Goal: Book appointment/travel/reservation

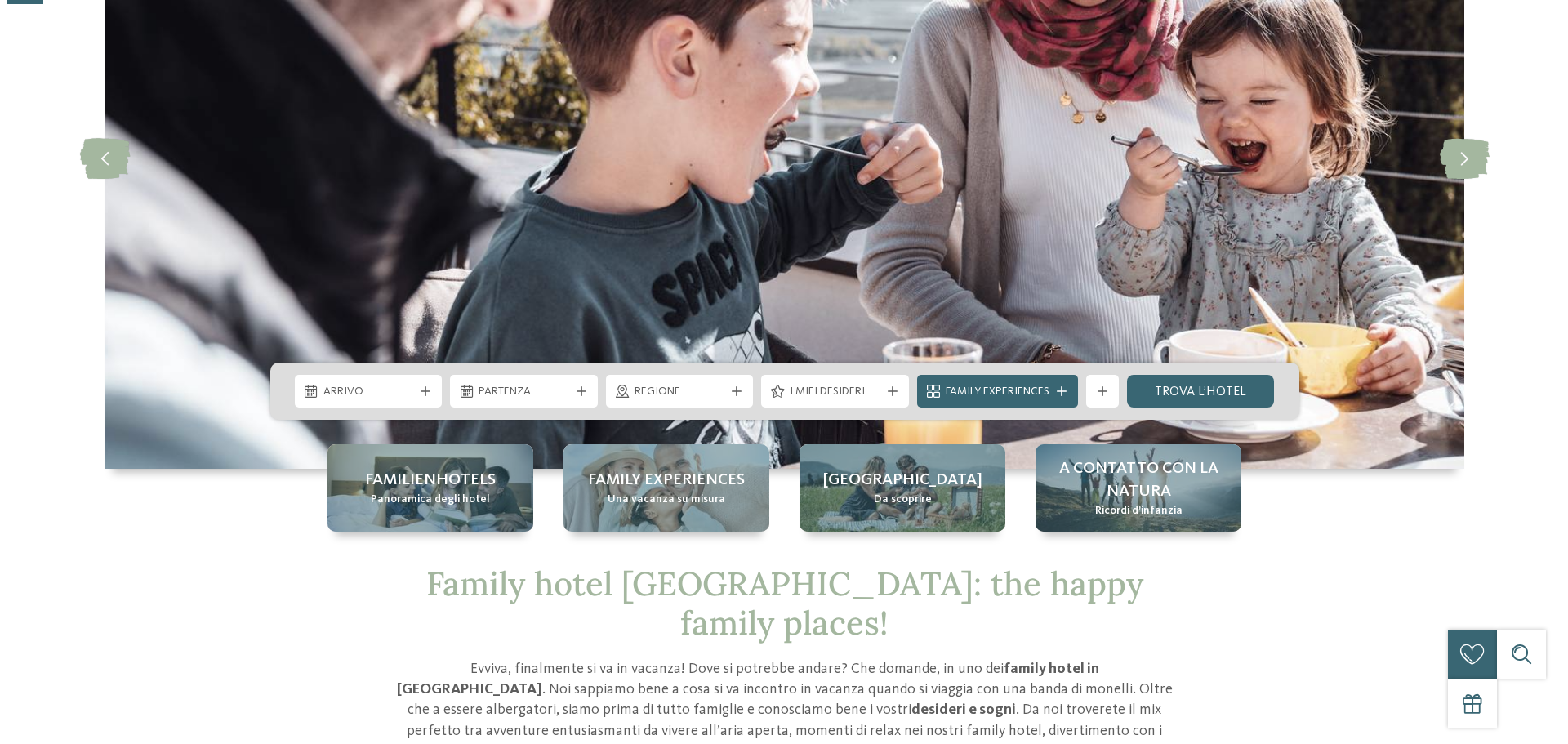
scroll to position [245, 0]
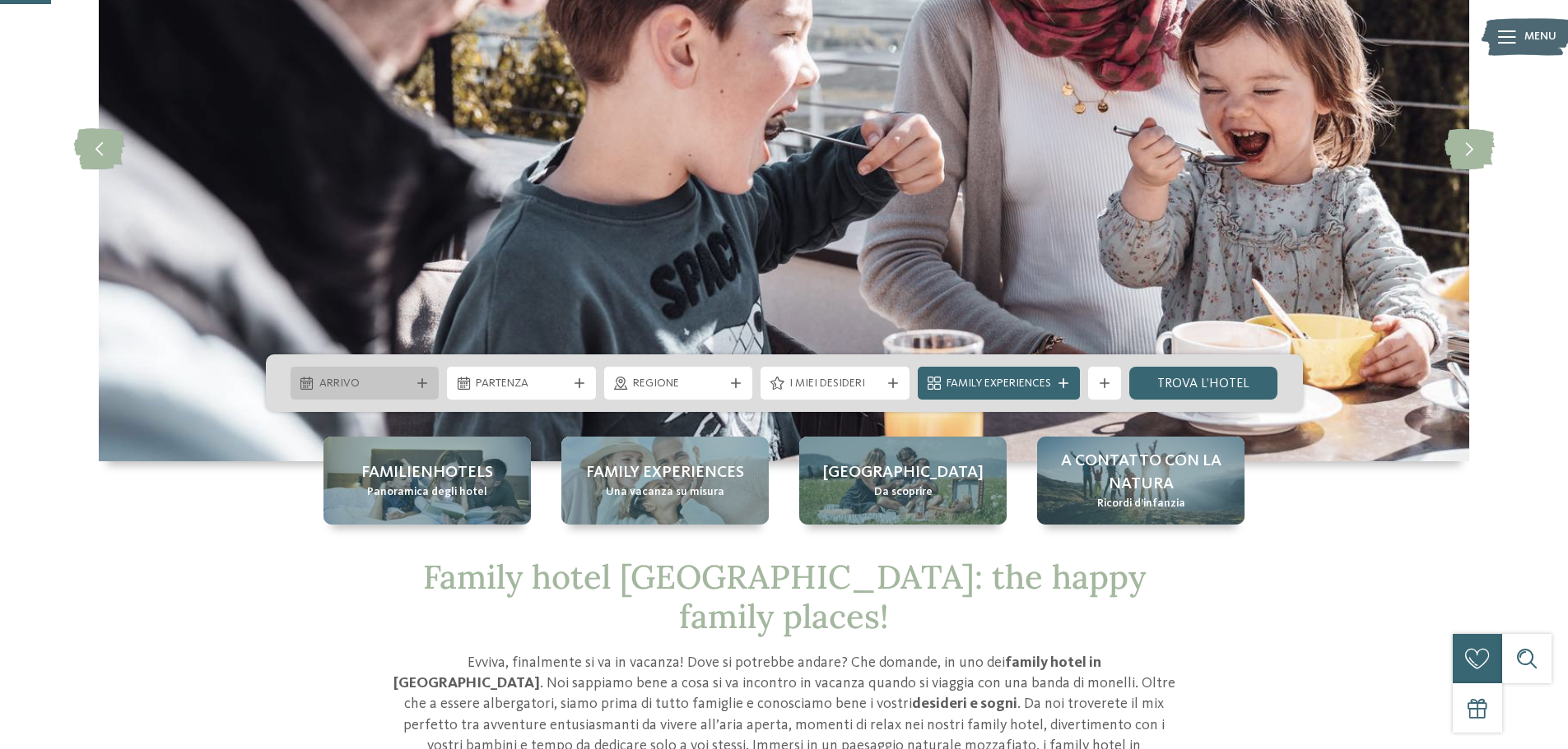
click at [434, 382] on div "Arrivo" at bounding box center [365, 383] width 149 height 32
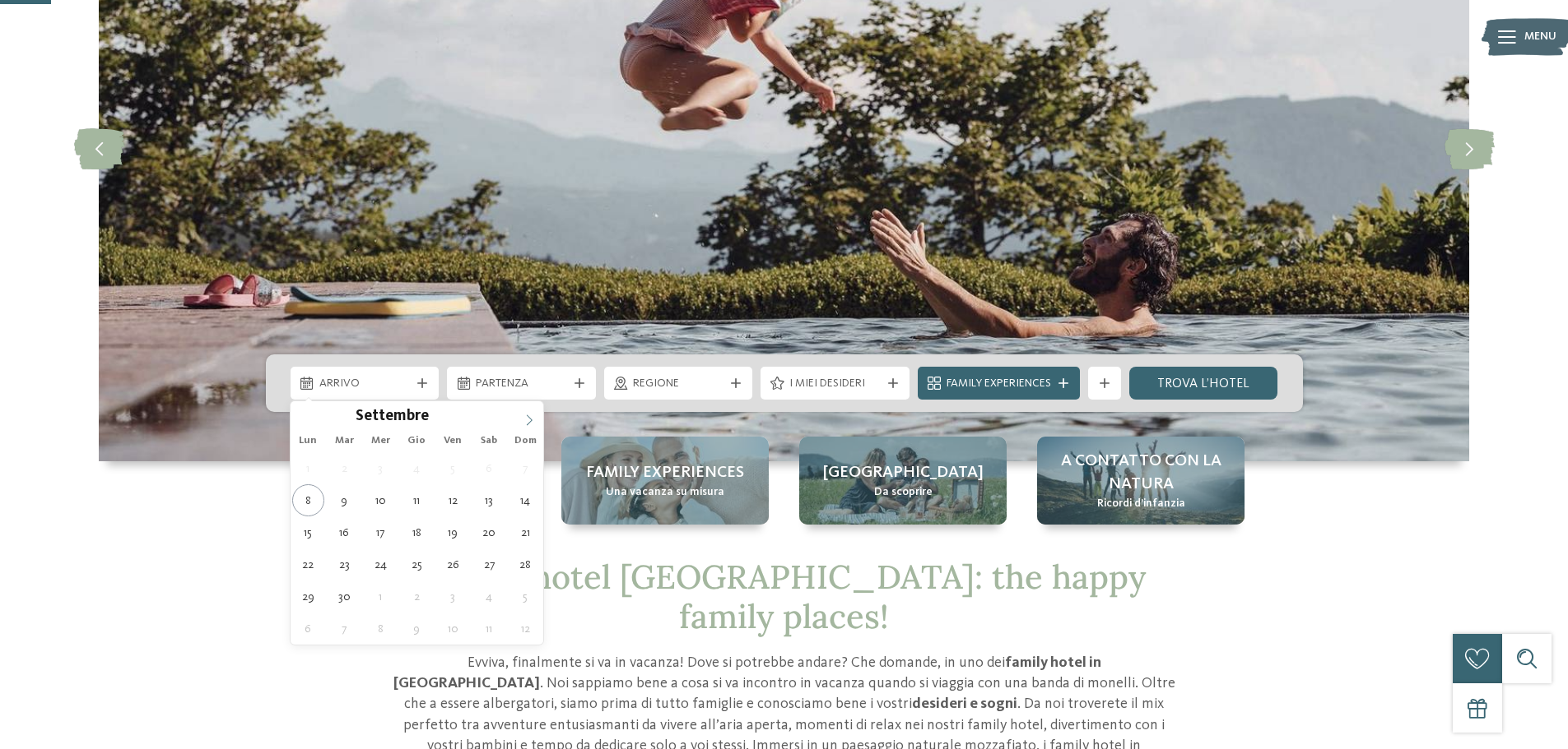
click at [524, 422] on icon at bounding box center [529, 420] width 11 height 11
type div "11.10.2025"
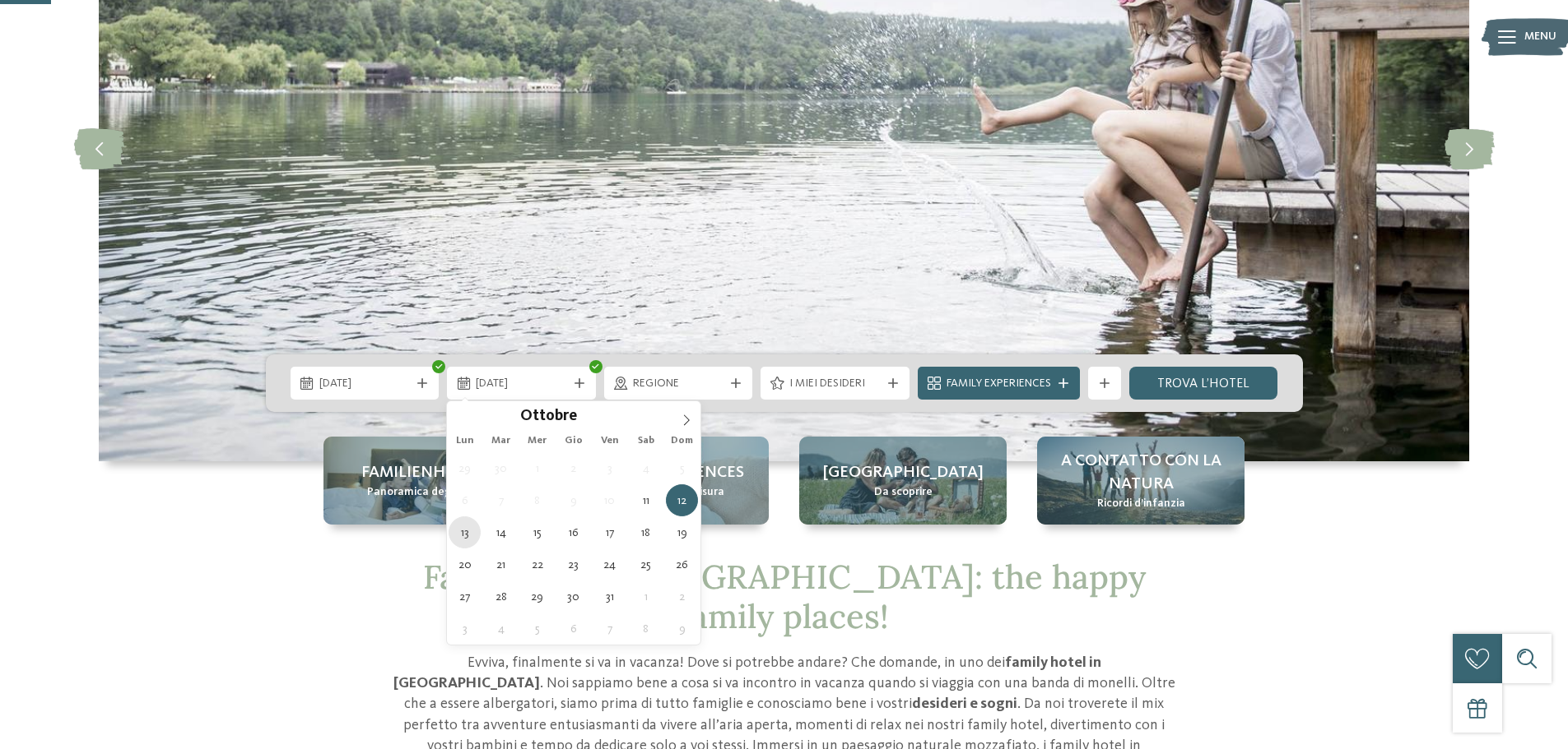
type div "13.10.2025"
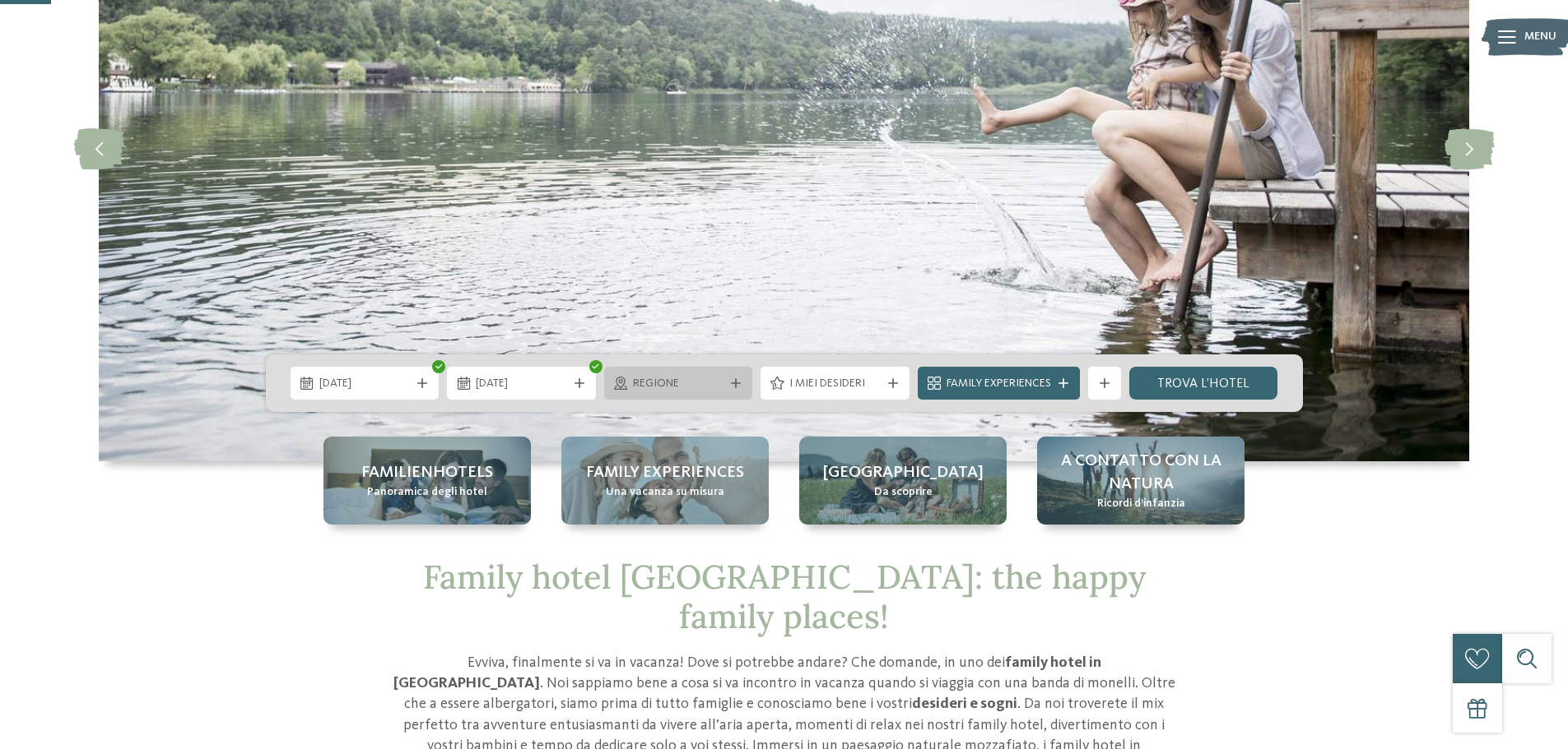
click at [738, 382] on icon at bounding box center [736, 384] width 10 height 10
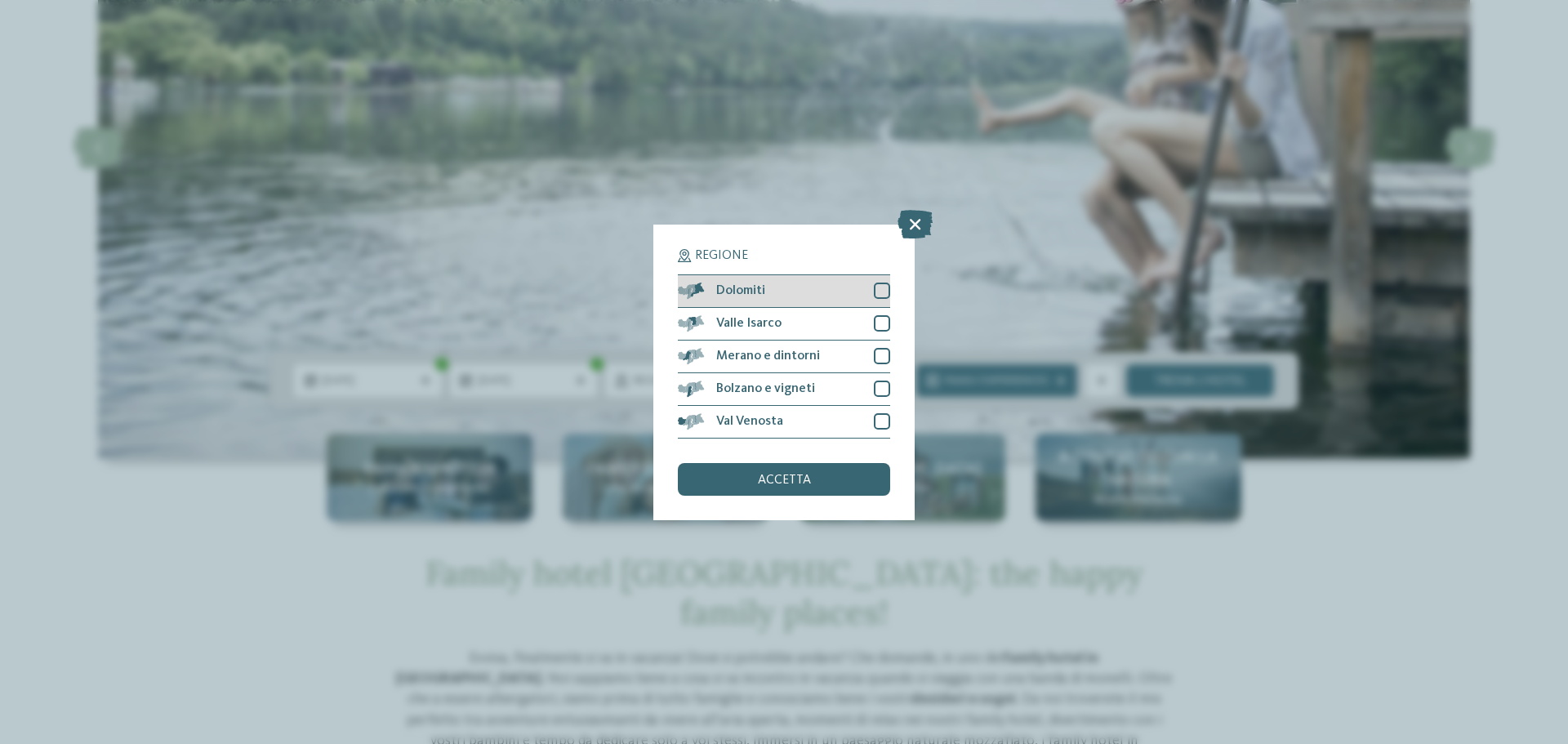
click at [872, 295] on div "Dolomiti" at bounding box center [784, 291] width 212 height 32
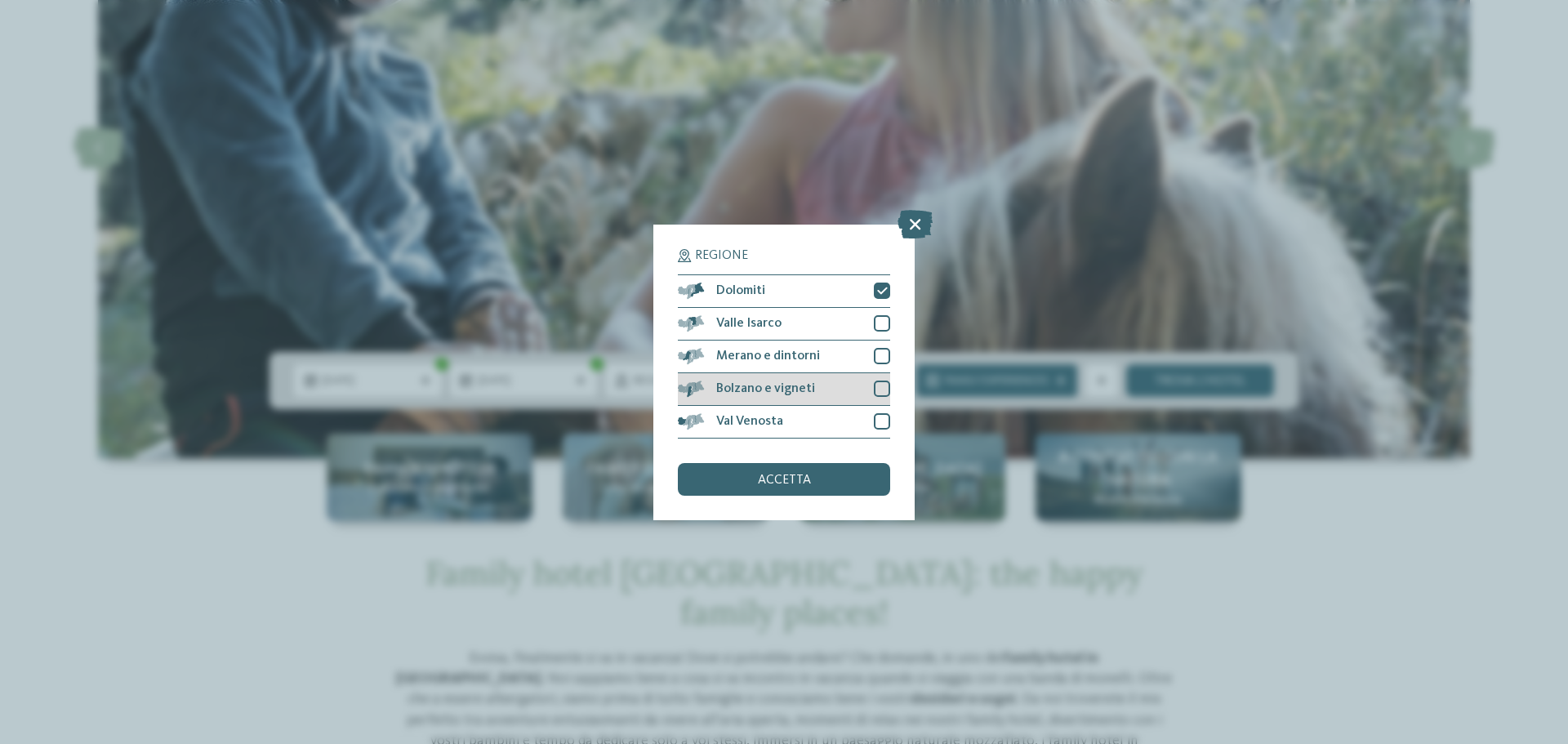
click at [884, 386] on div at bounding box center [881, 388] width 16 height 16
click at [850, 478] on div "accetta" at bounding box center [784, 479] width 212 height 32
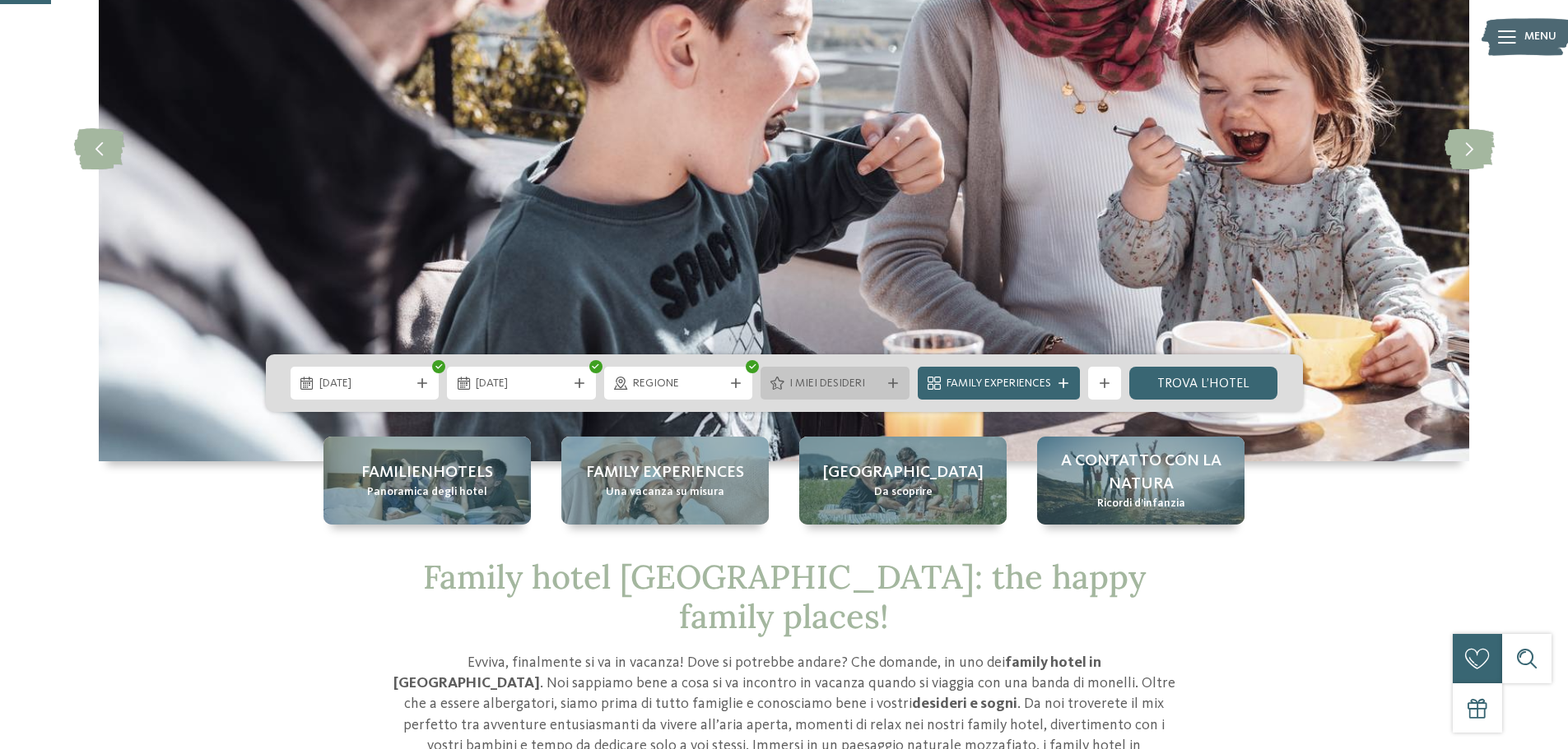
click at [885, 386] on div at bounding box center [892, 384] width 16 height 10
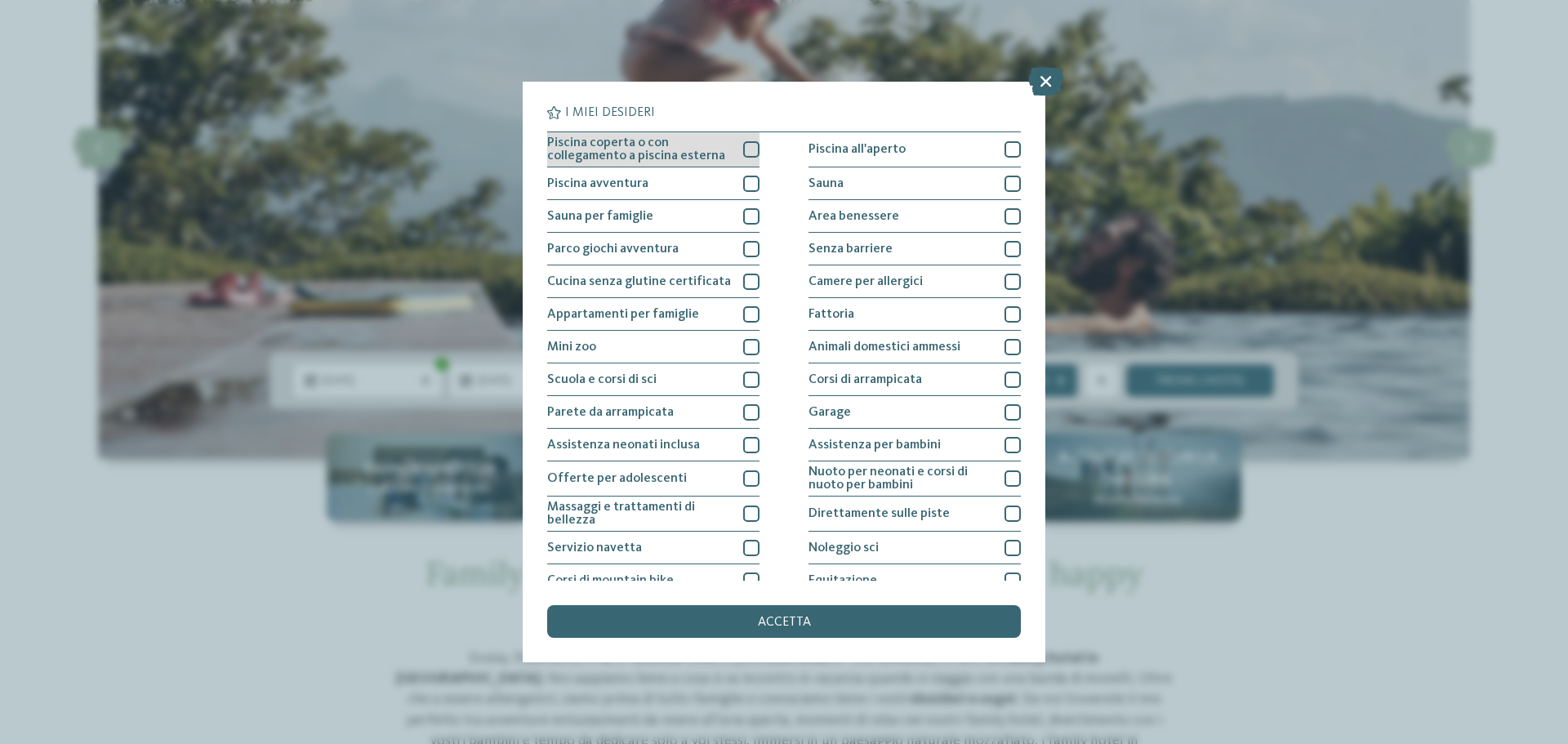
click at [754, 149] on div at bounding box center [750, 149] width 16 height 16
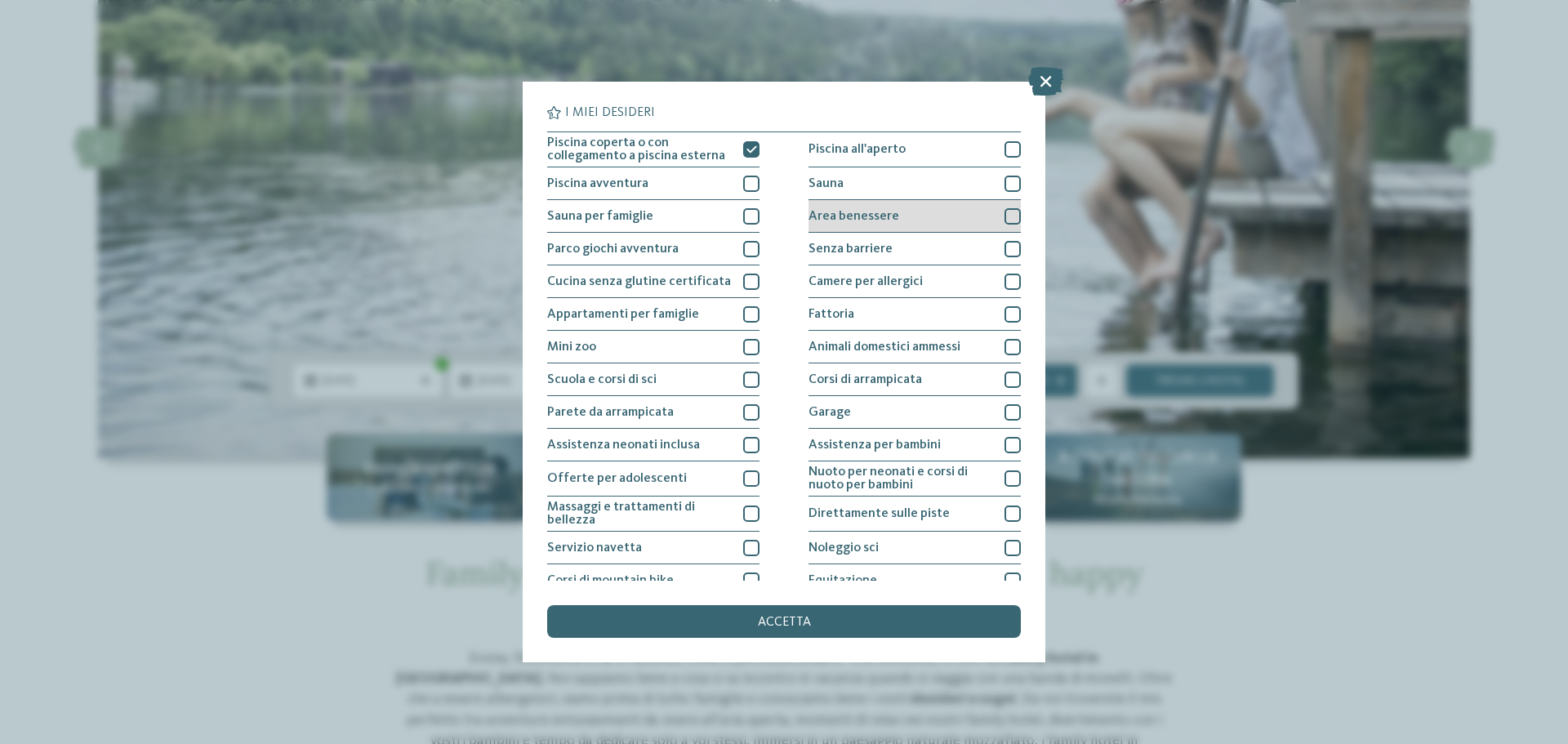
click at [1007, 220] on div at bounding box center [1012, 216] width 16 height 16
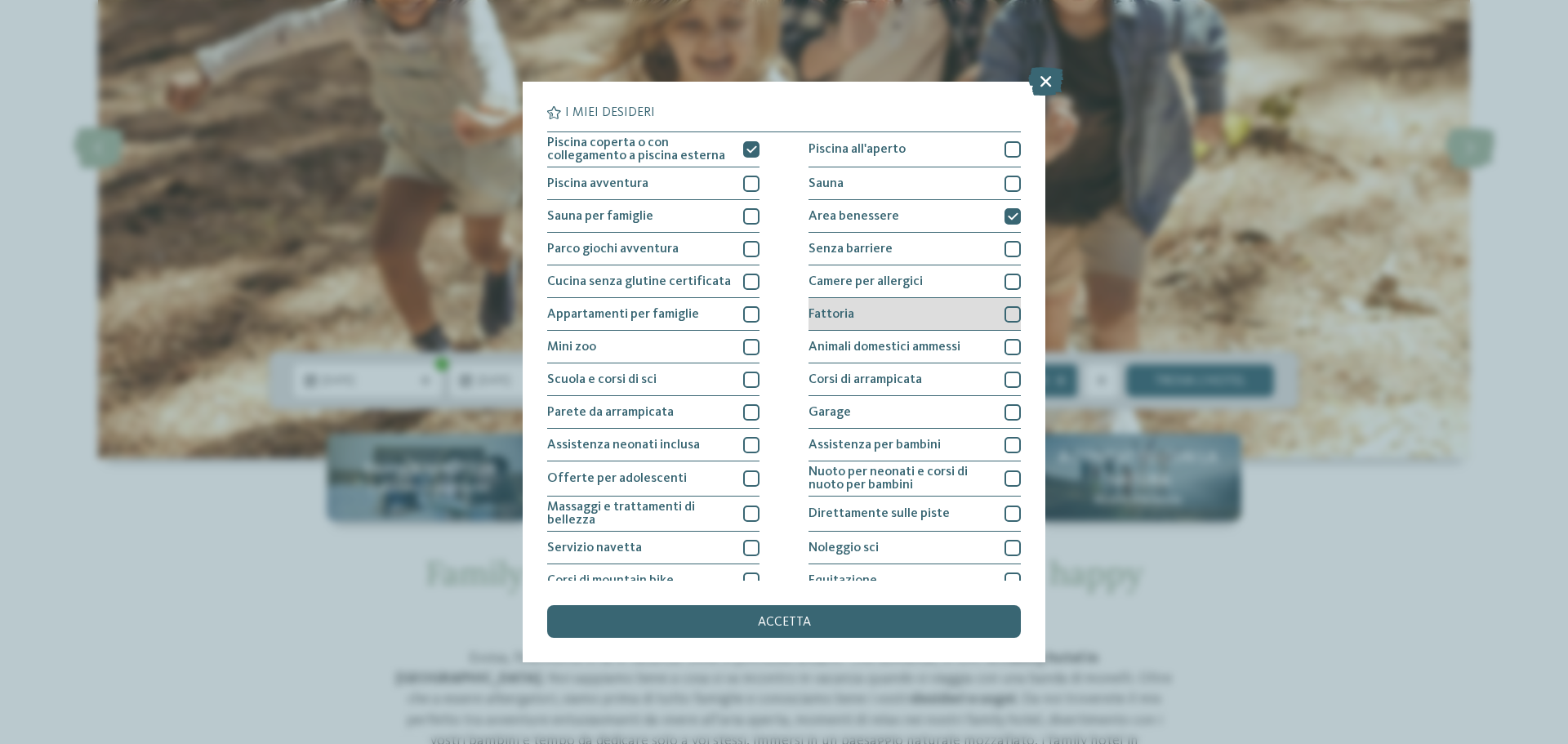
click at [1007, 312] on div at bounding box center [1012, 314] width 16 height 16
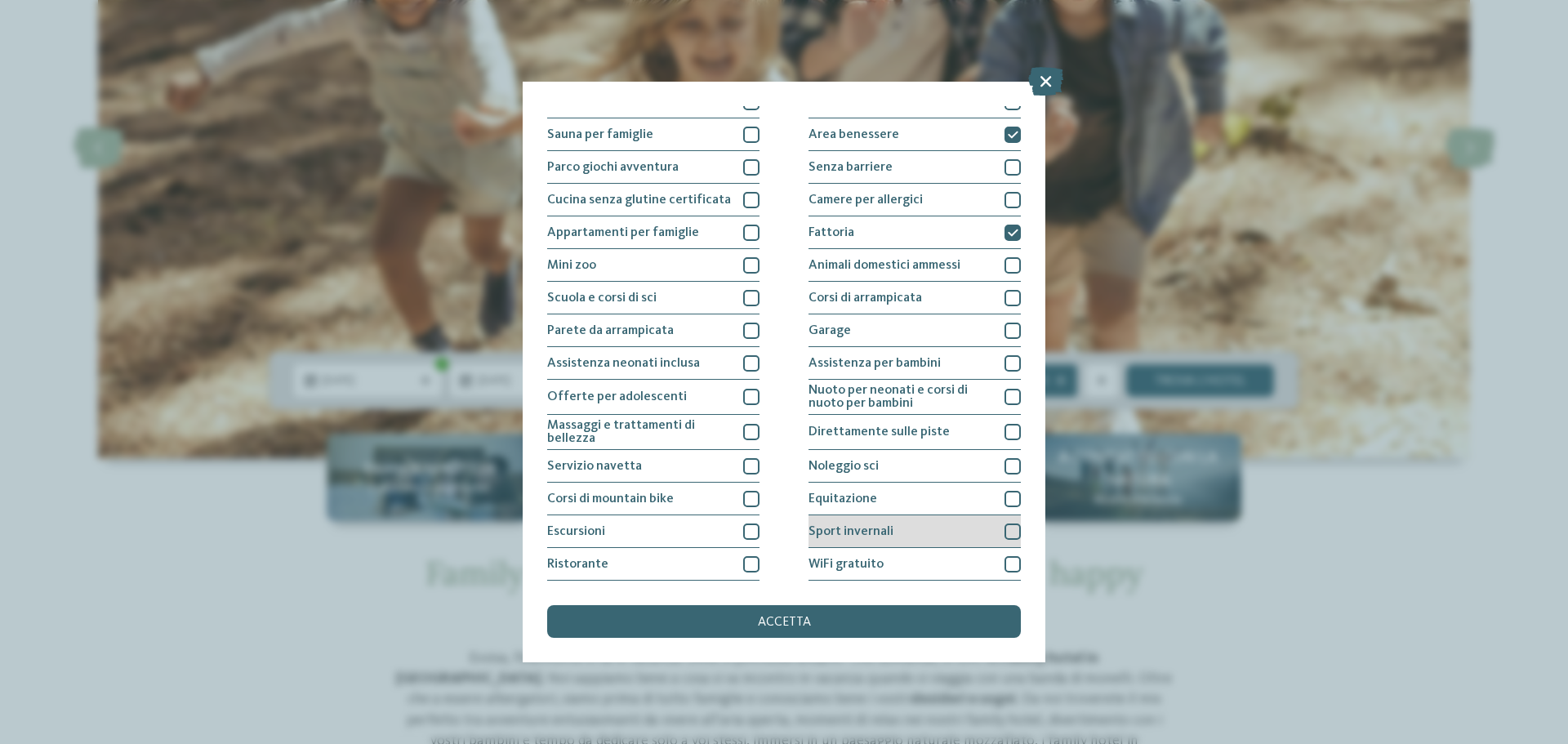
scroll to position [115, 0]
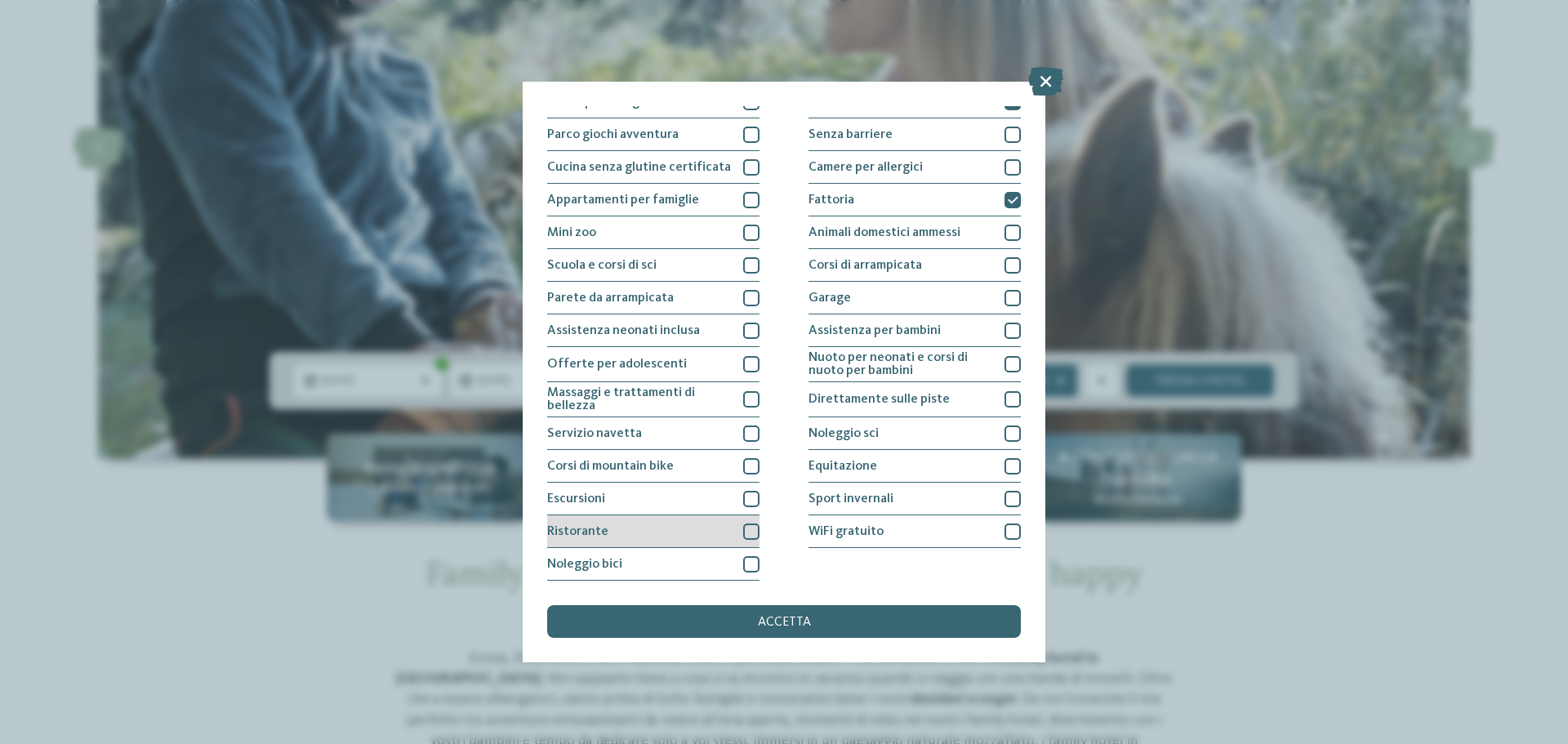
click at [752, 527] on div at bounding box center [750, 532] width 16 height 16
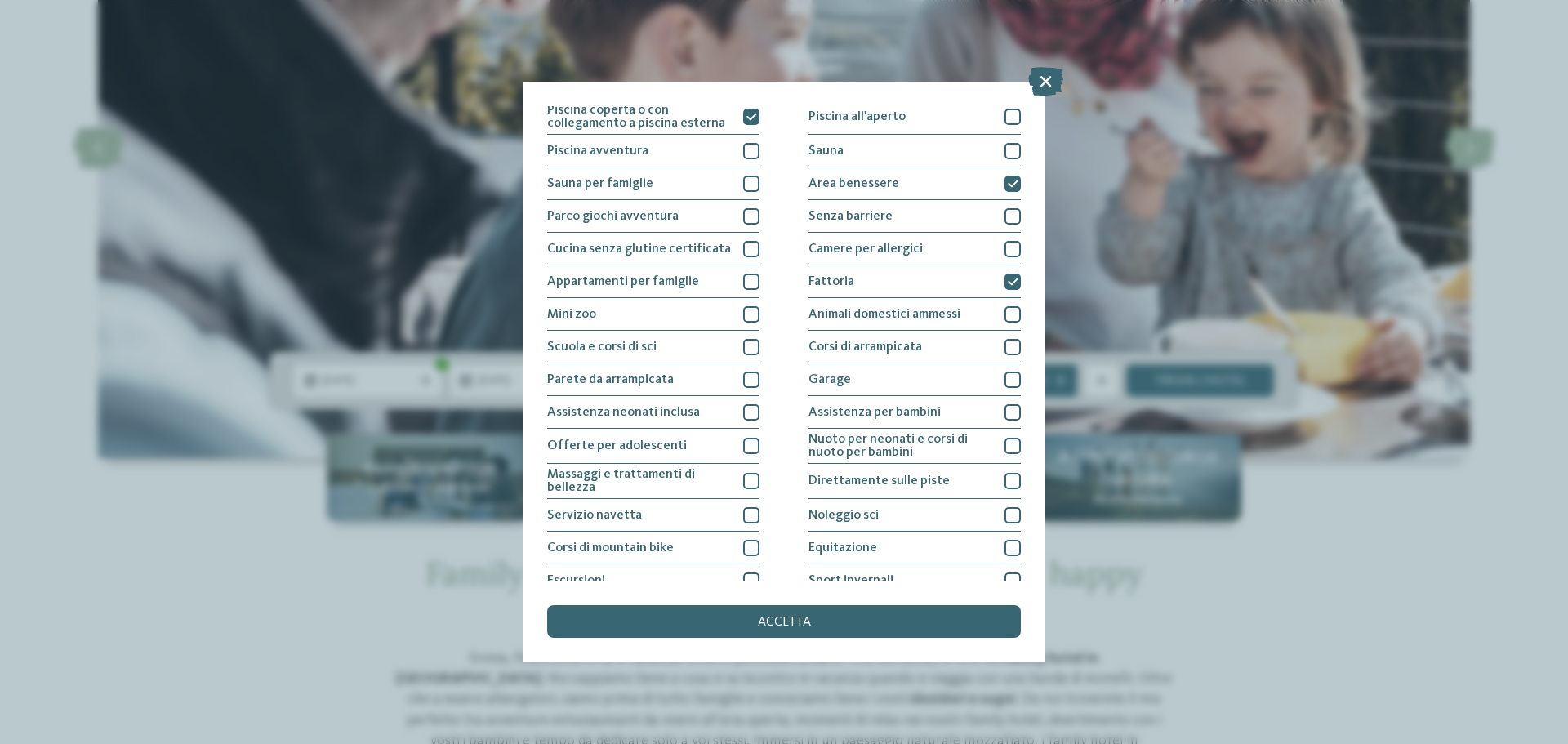
scroll to position [0, 0]
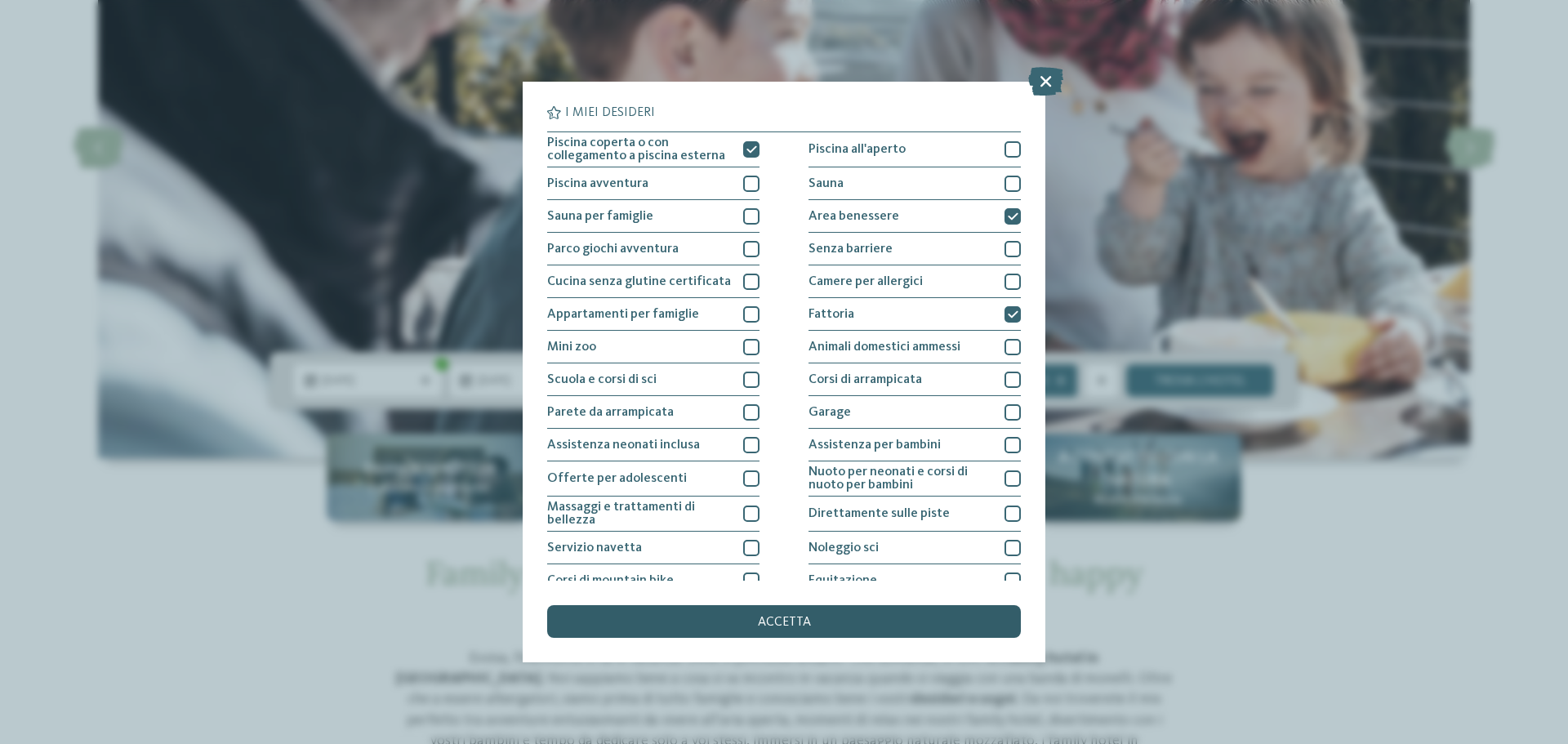
click at [782, 614] on div "accetta" at bounding box center [784, 622] width 474 height 32
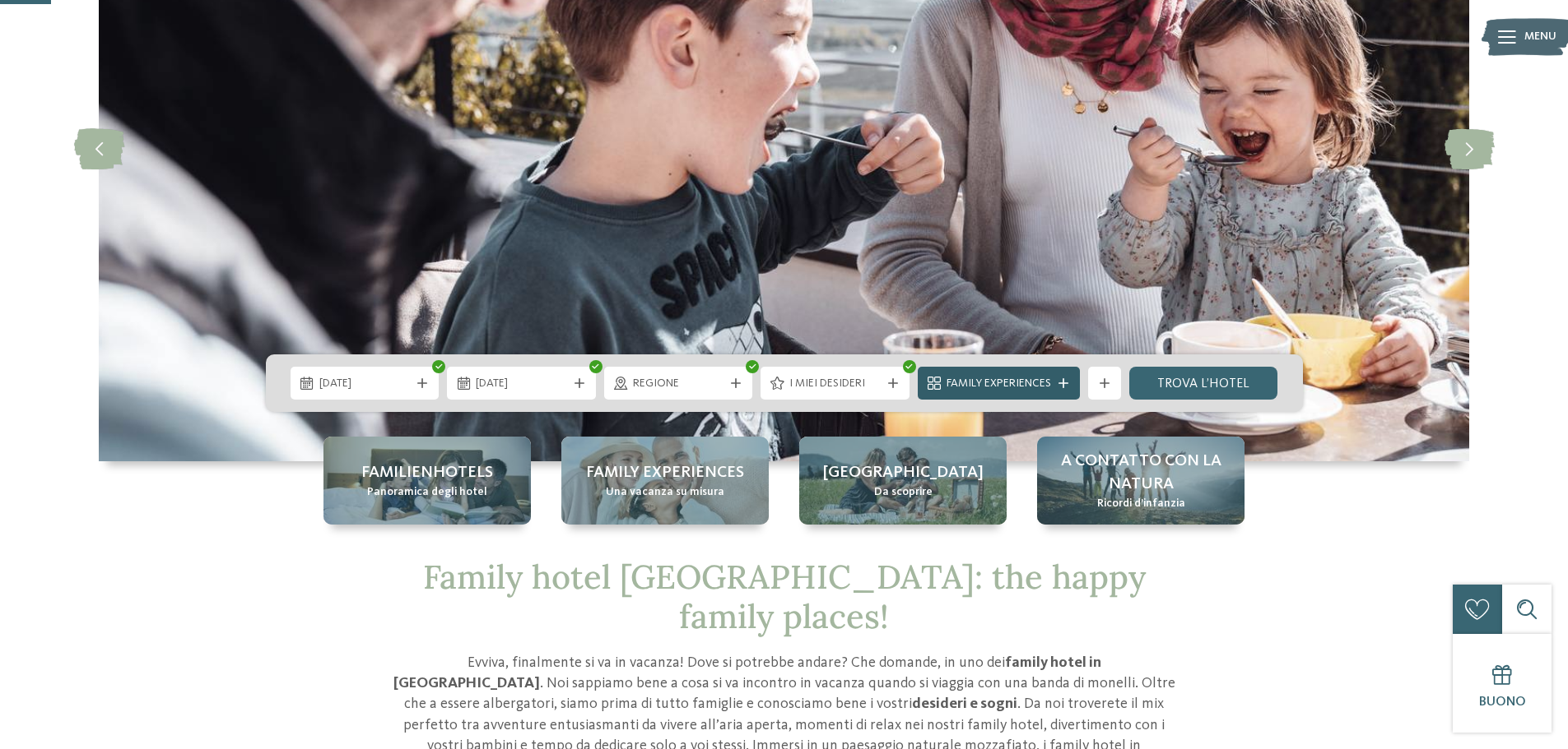
click at [1064, 382] on icon at bounding box center [1063, 384] width 10 height 10
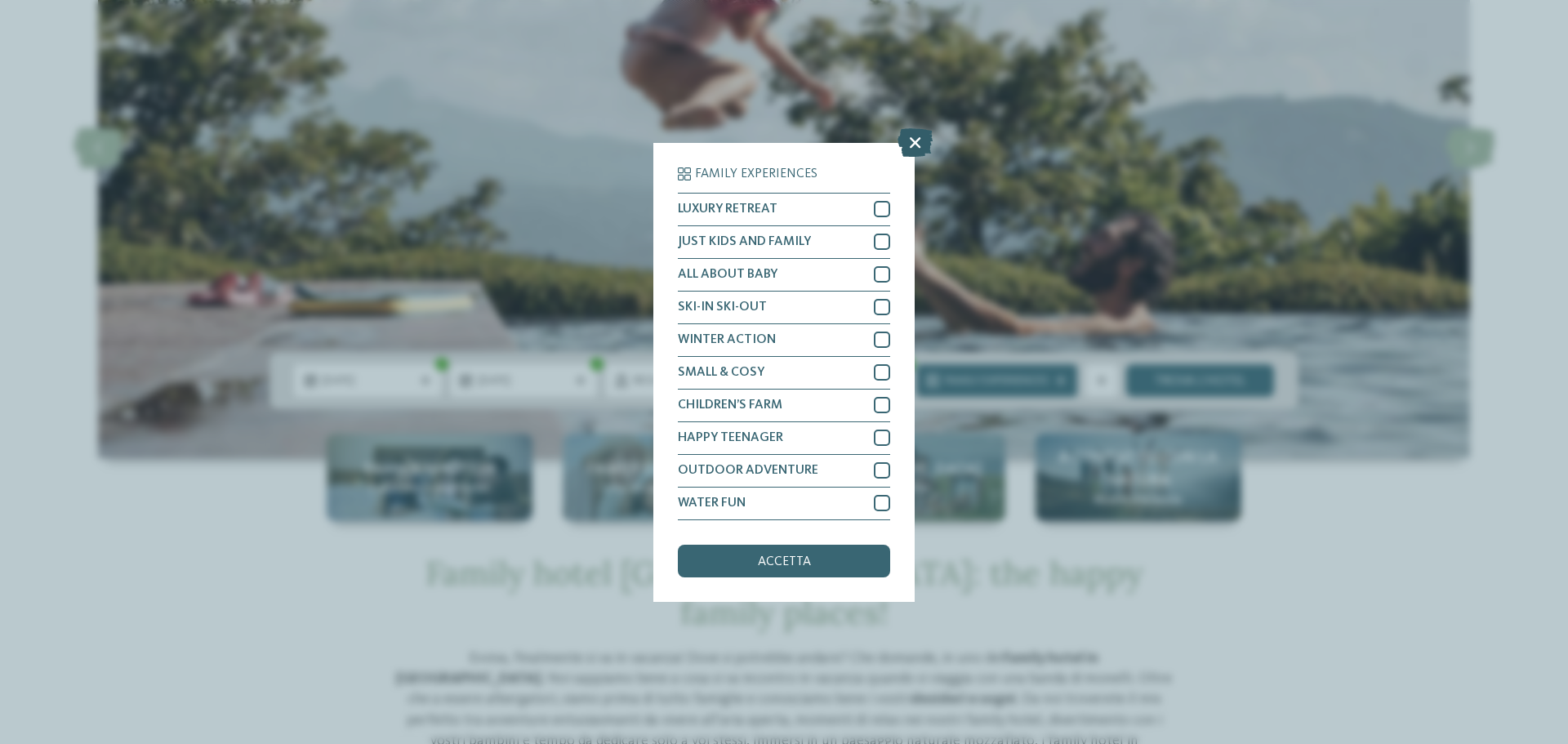
click at [916, 137] on icon at bounding box center [914, 142] width 35 height 29
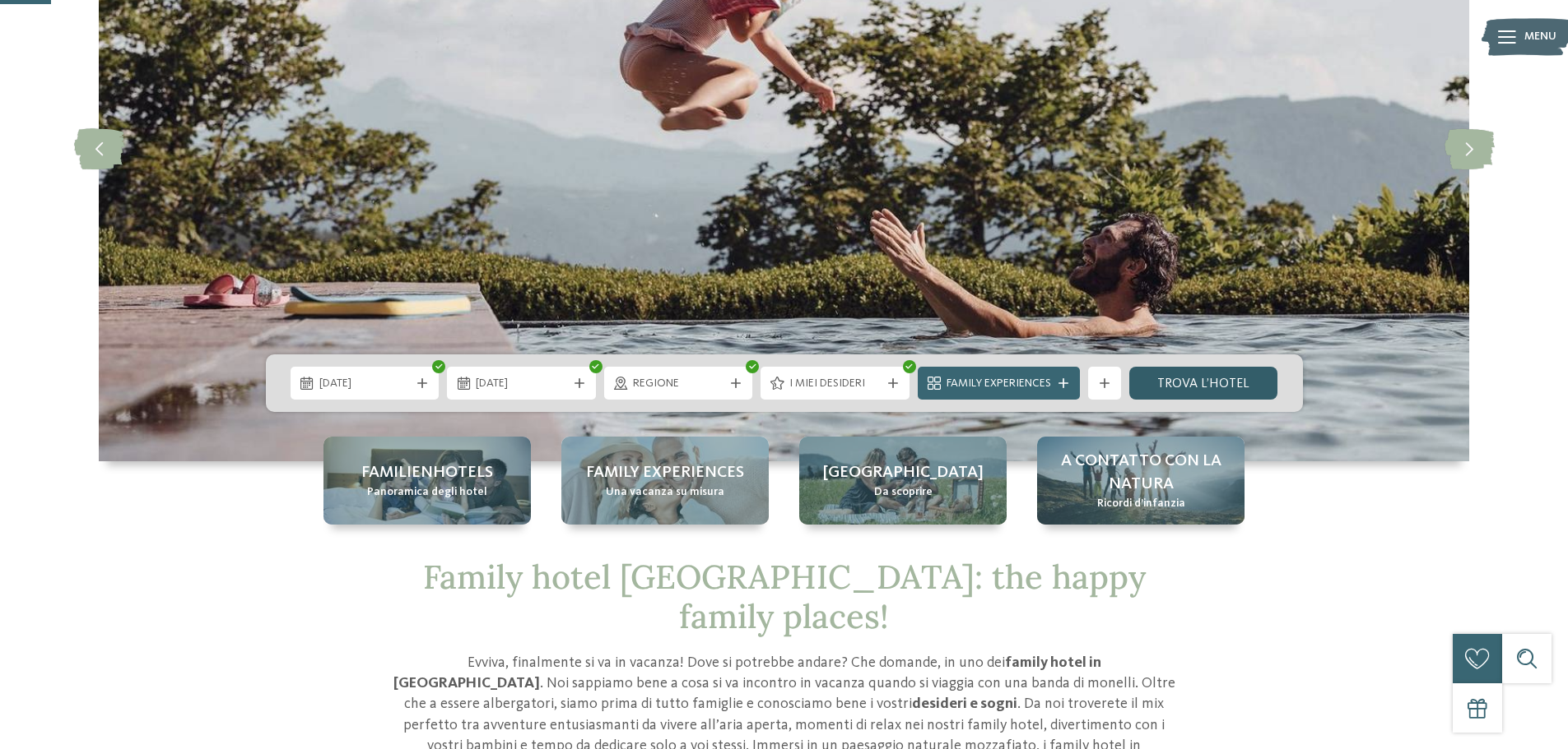
click at [1248, 380] on link "trova l’hotel" at bounding box center [1204, 383] width 149 height 32
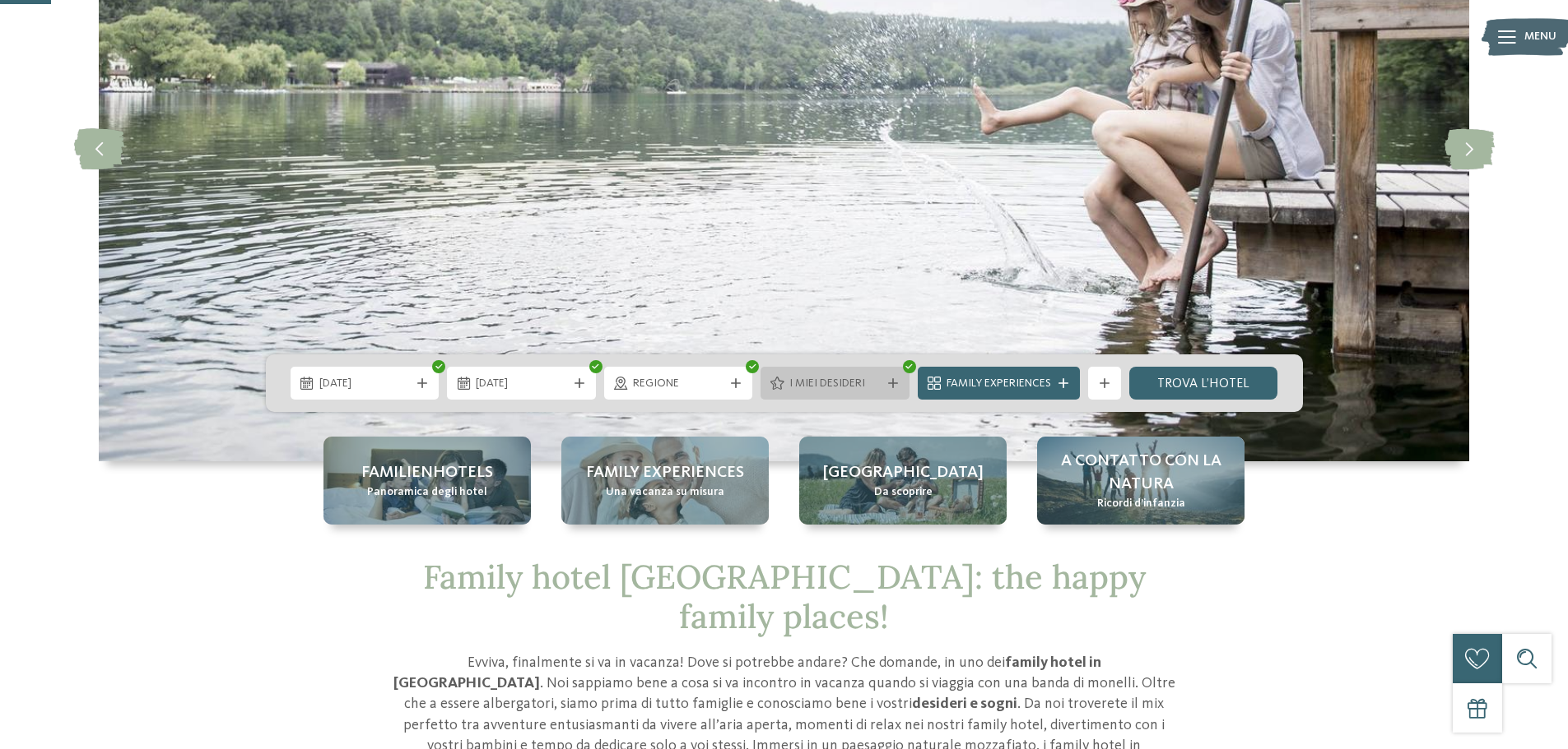
click at [894, 386] on icon at bounding box center [893, 384] width 10 height 10
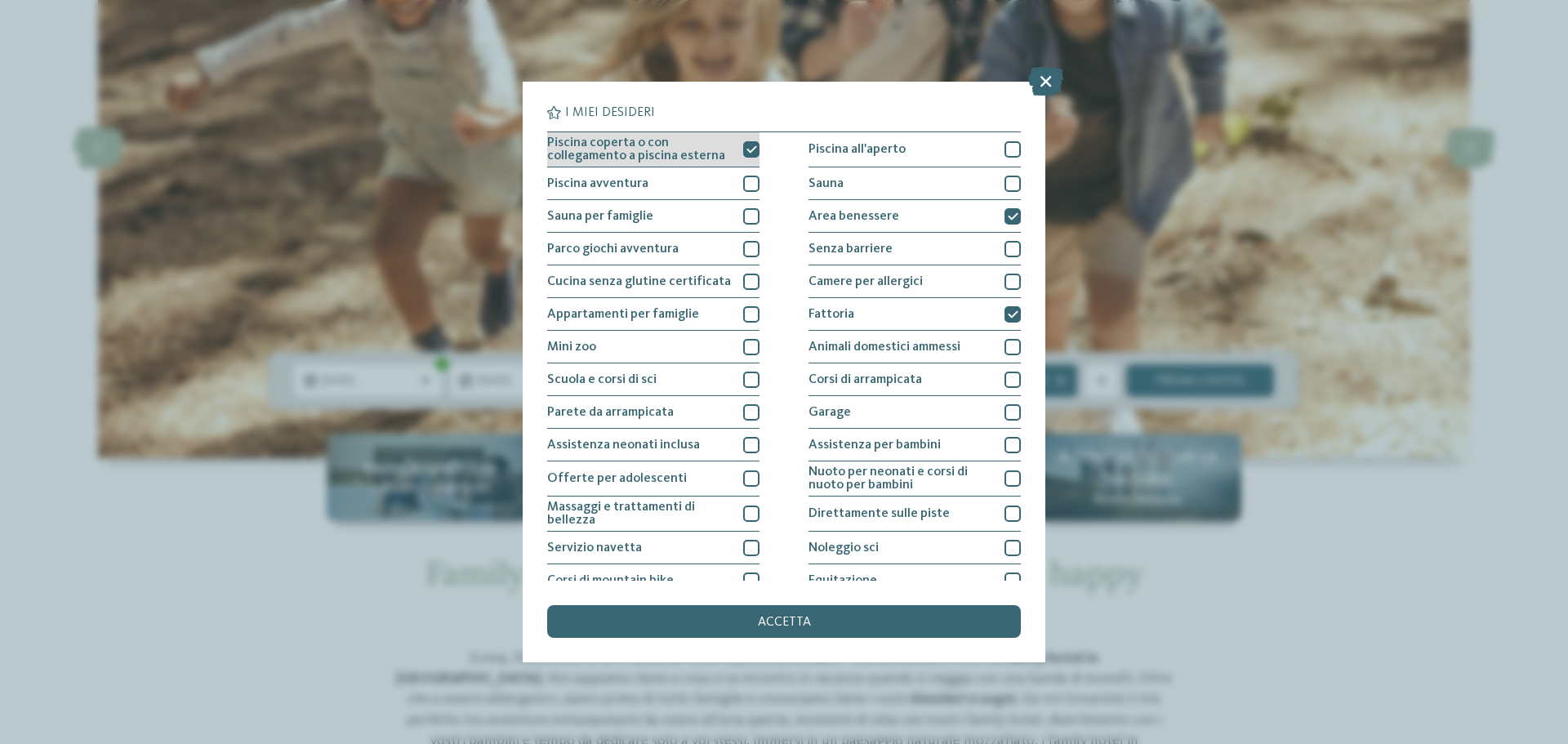
click at [743, 144] on div at bounding box center [750, 149] width 16 height 16
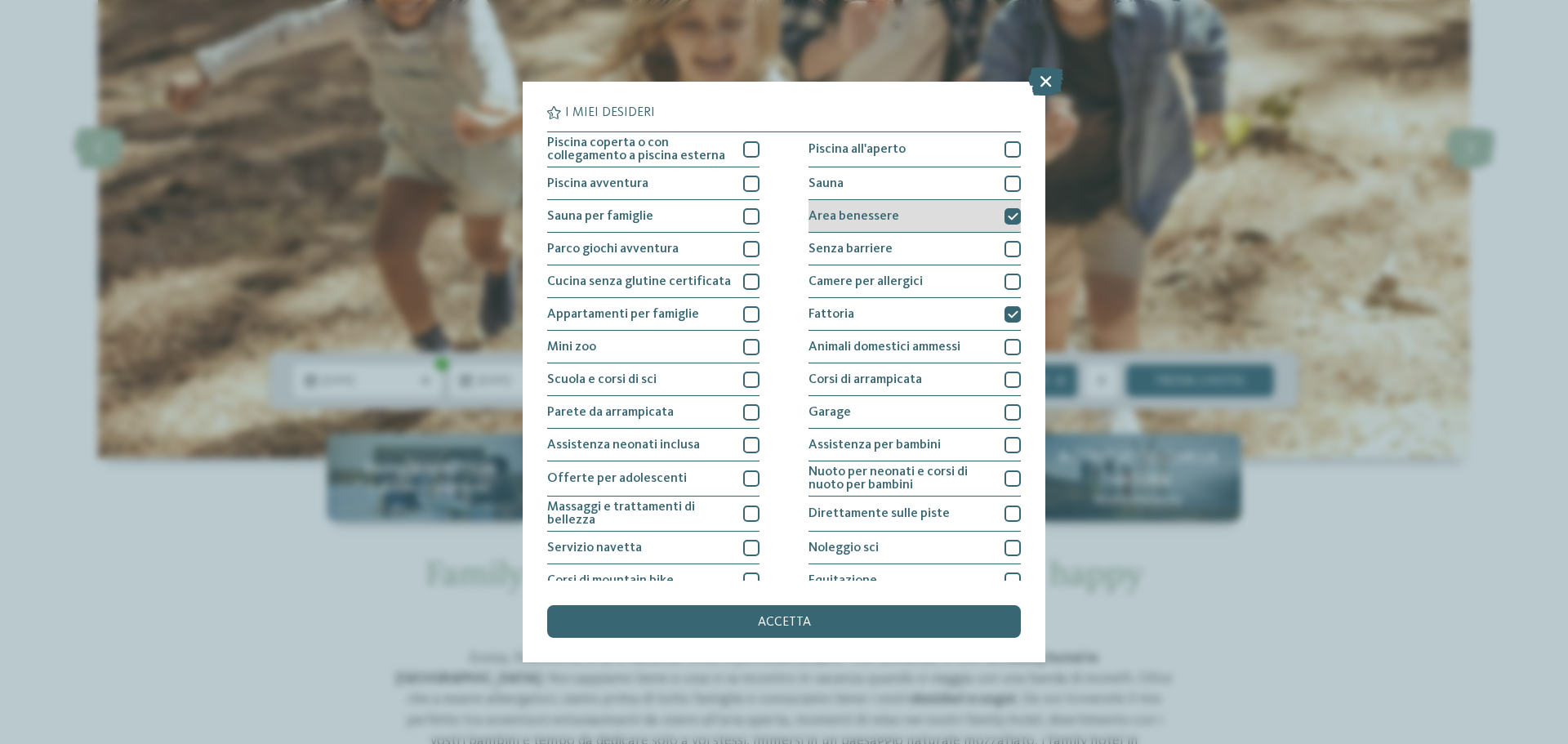
click at [1008, 217] on icon at bounding box center [1013, 217] width 11 height 10
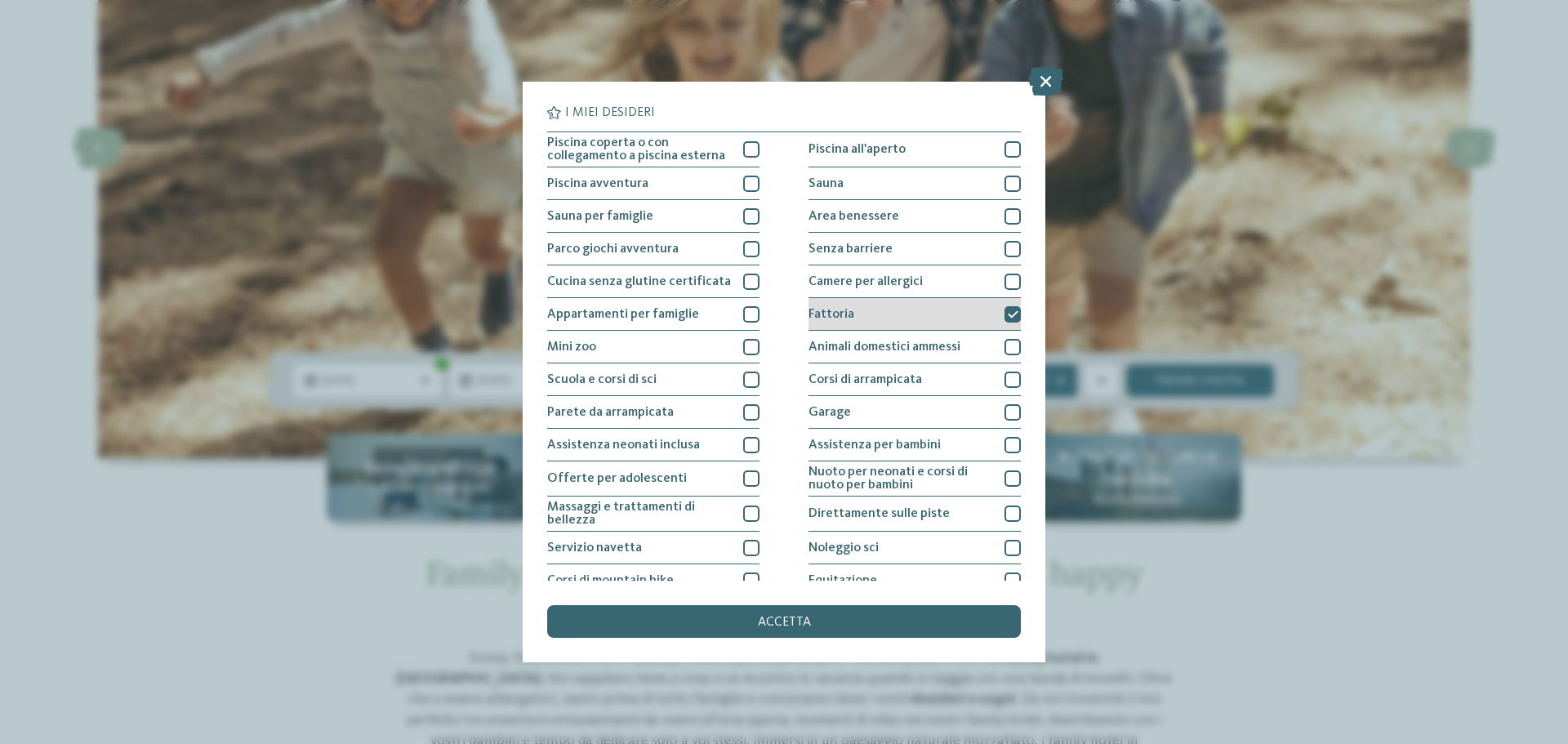
click at [1008, 310] on icon at bounding box center [1013, 315] width 11 height 10
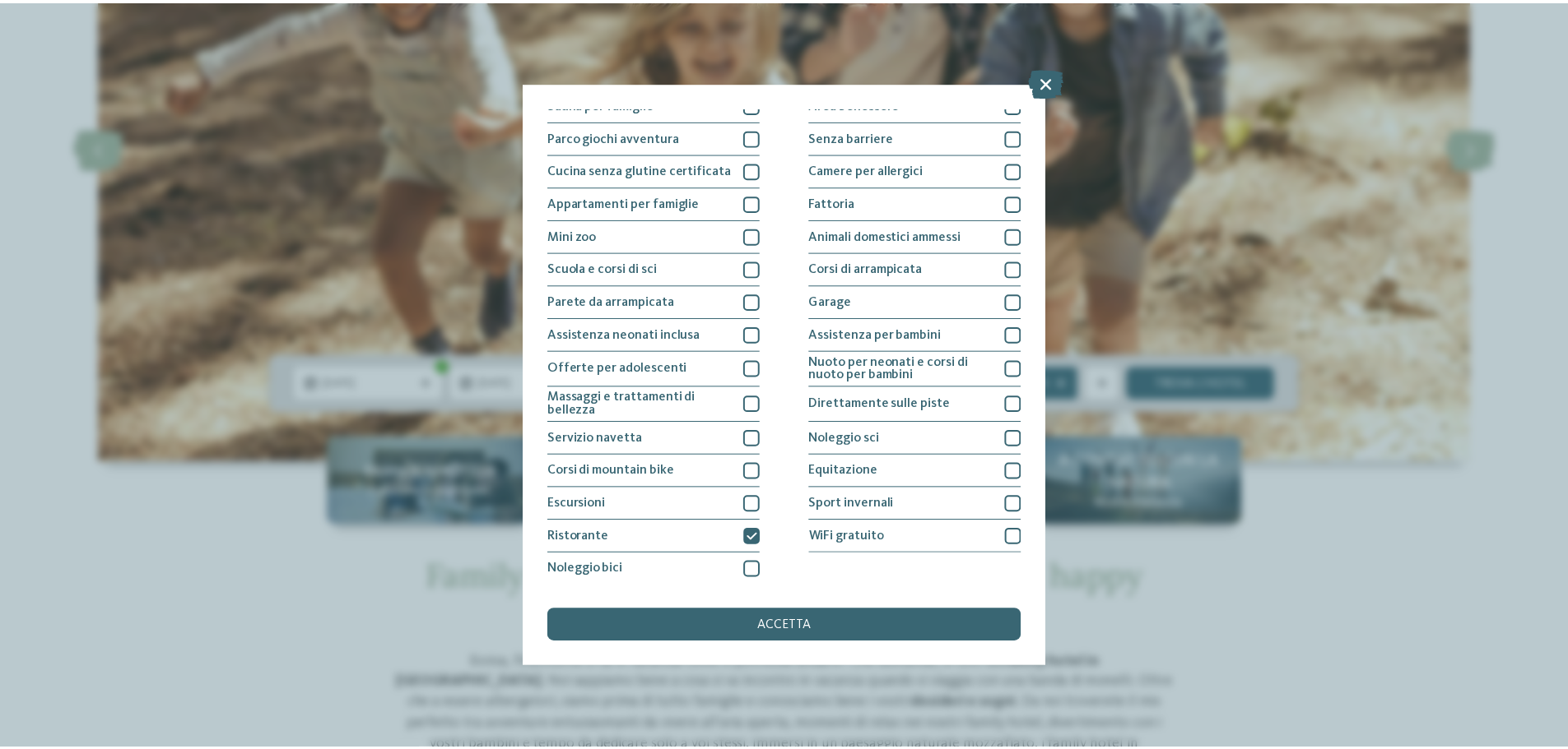
scroll to position [115, 0]
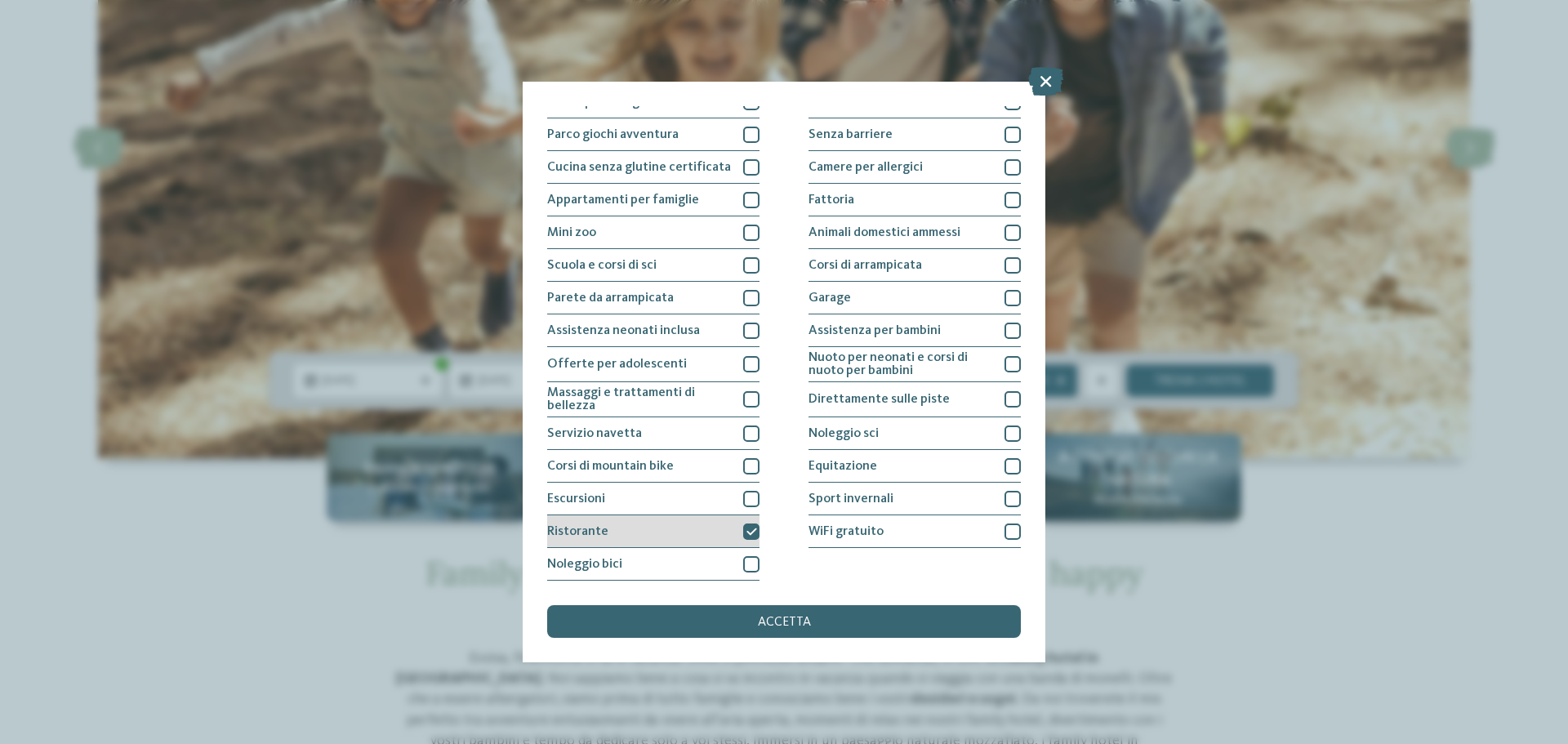
click at [746, 527] on icon at bounding box center [751, 533] width 11 height 10
click at [744, 616] on div "accetta" at bounding box center [784, 622] width 474 height 32
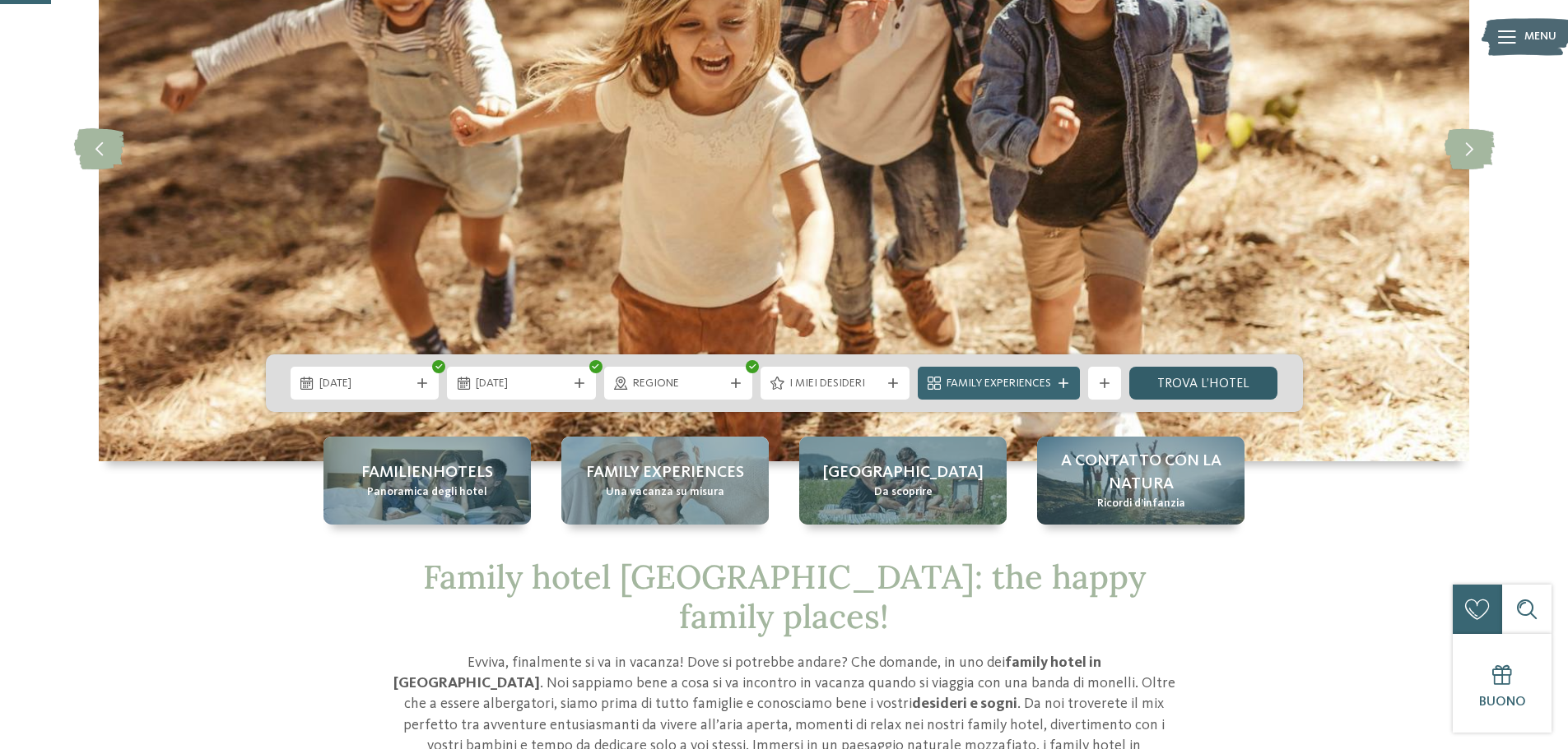
click at [1270, 375] on link "trova l’hotel" at bounding box center [1204, 383] width 149 height 32
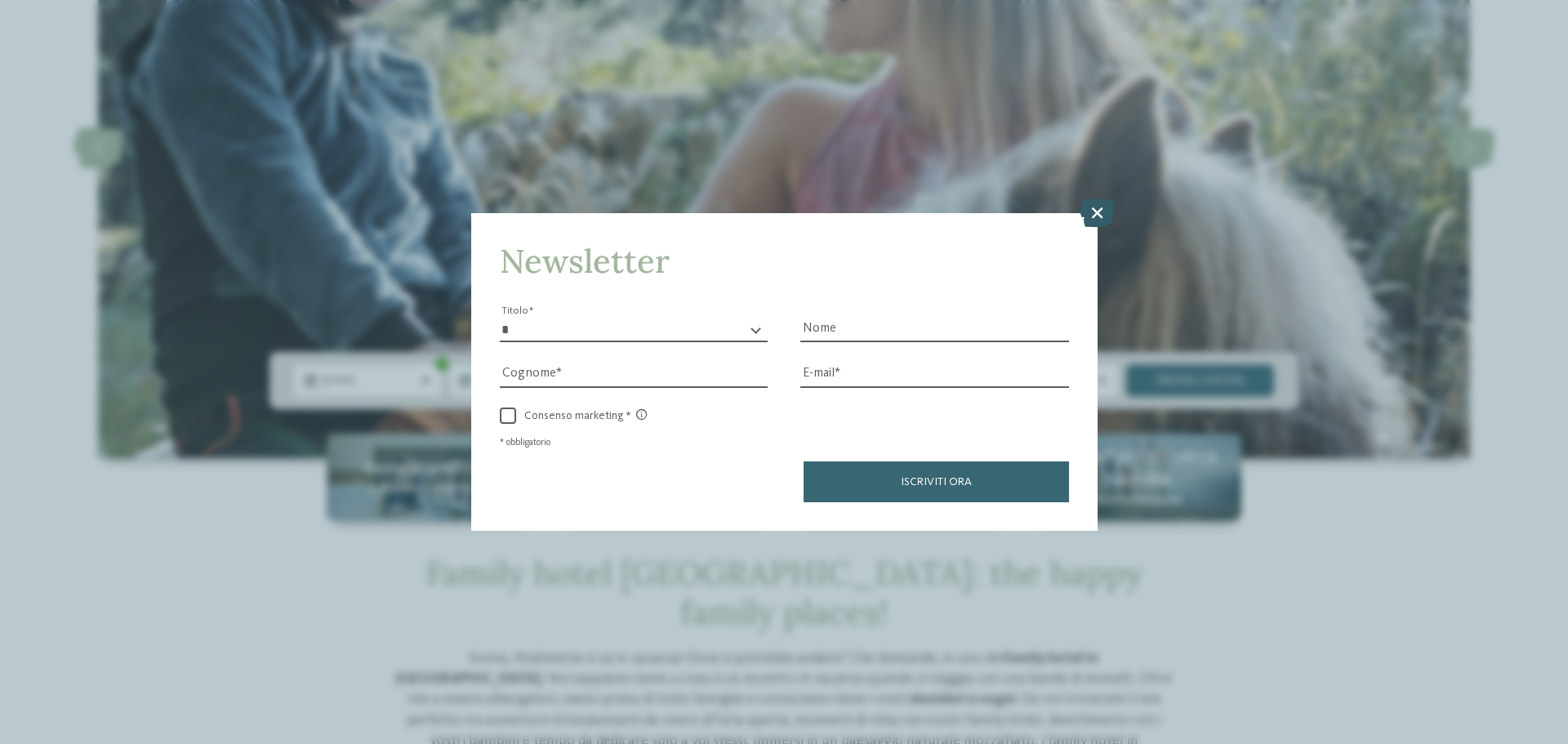
click at [1109, 211] on icon at bounding box center [1097, 213] width 35 height 29
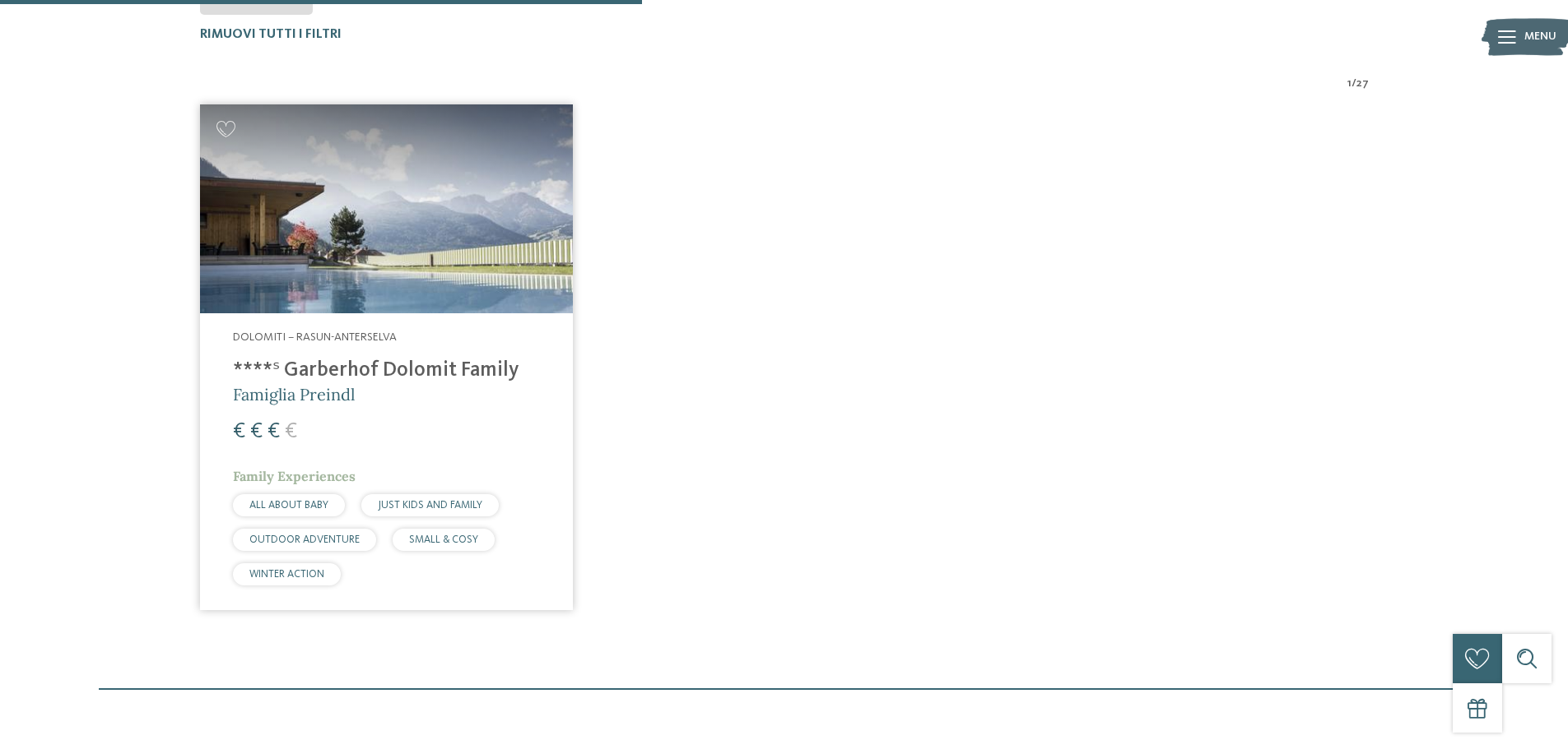
scroll to position [581, 0]
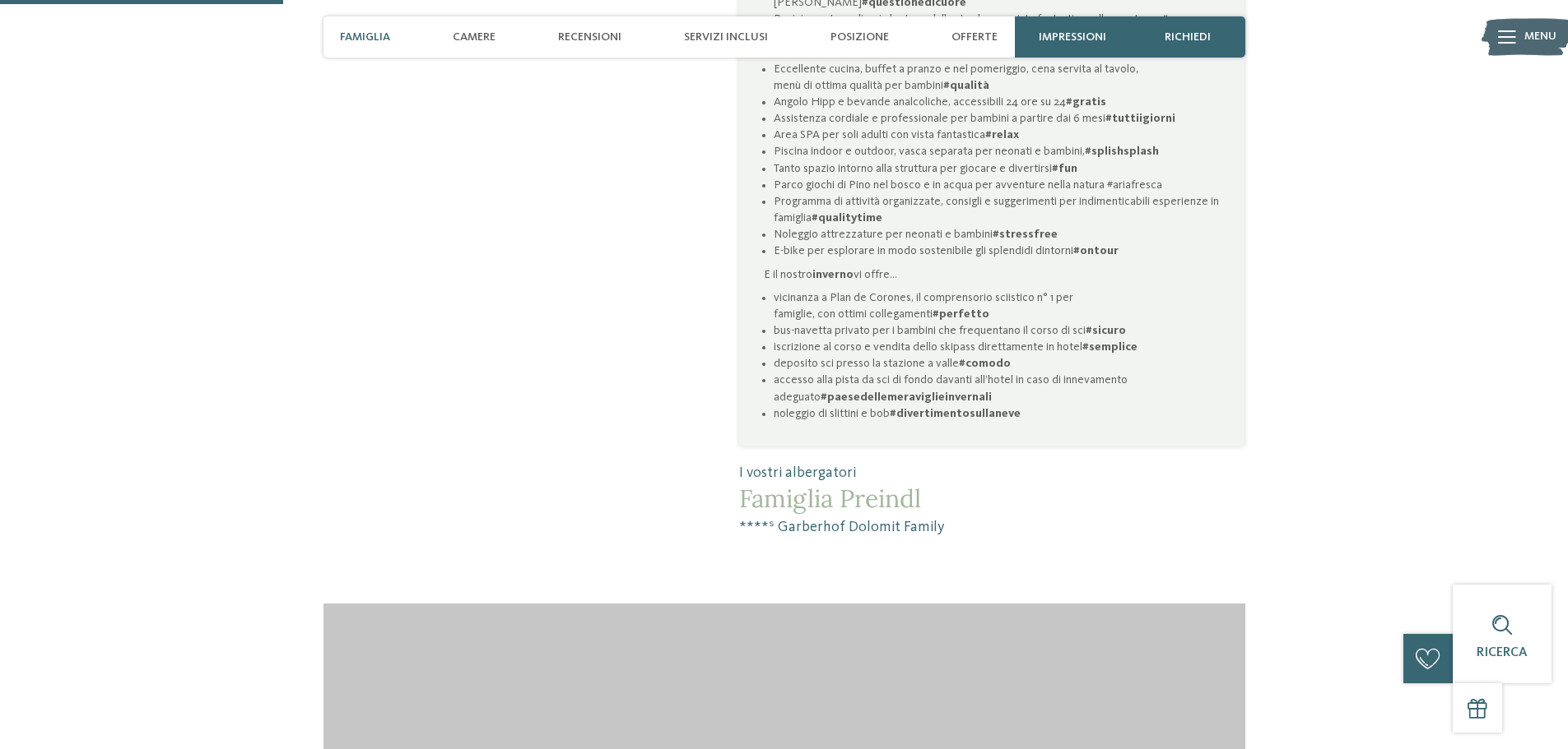
scroll to position [1234, 0]
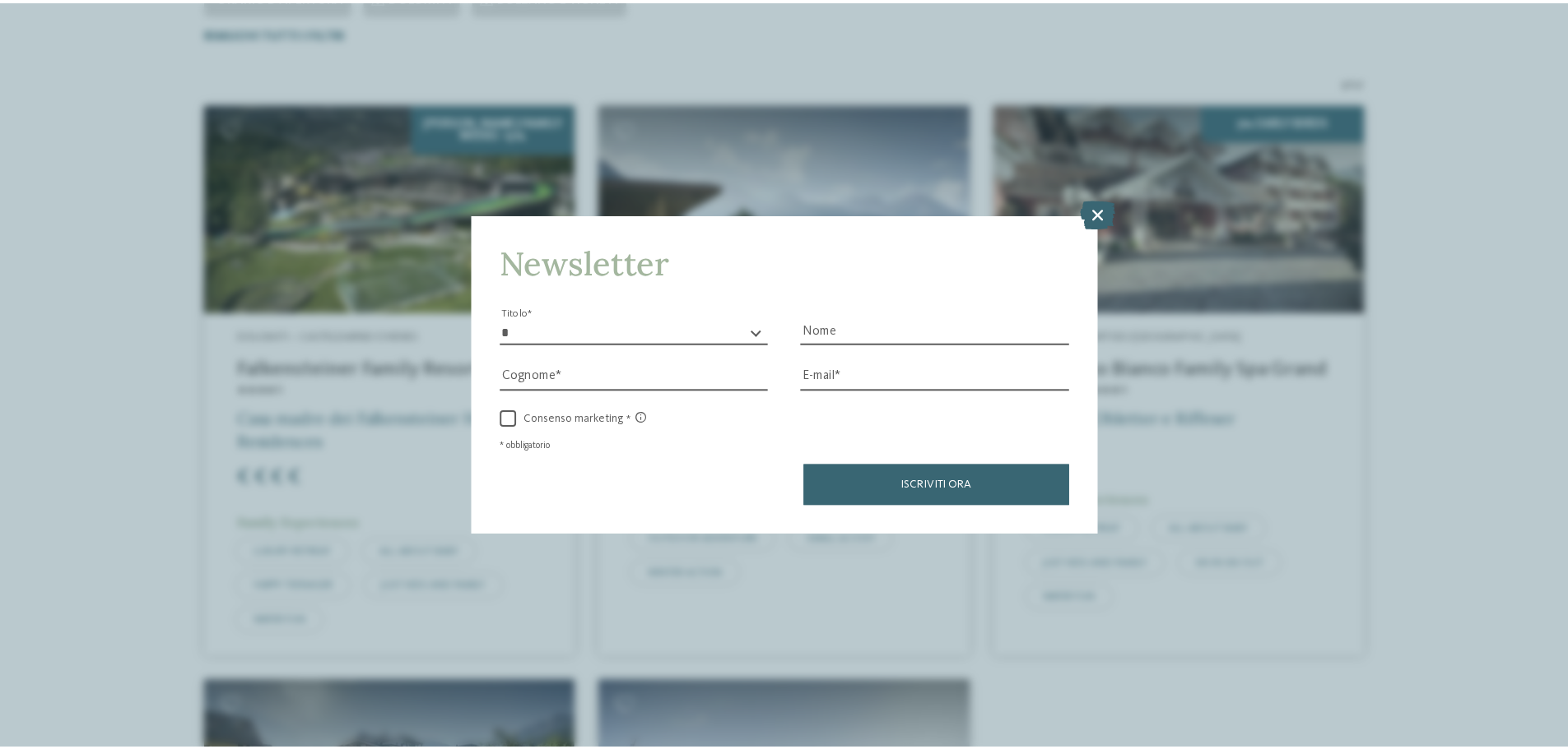
scroll to position [540, 0]
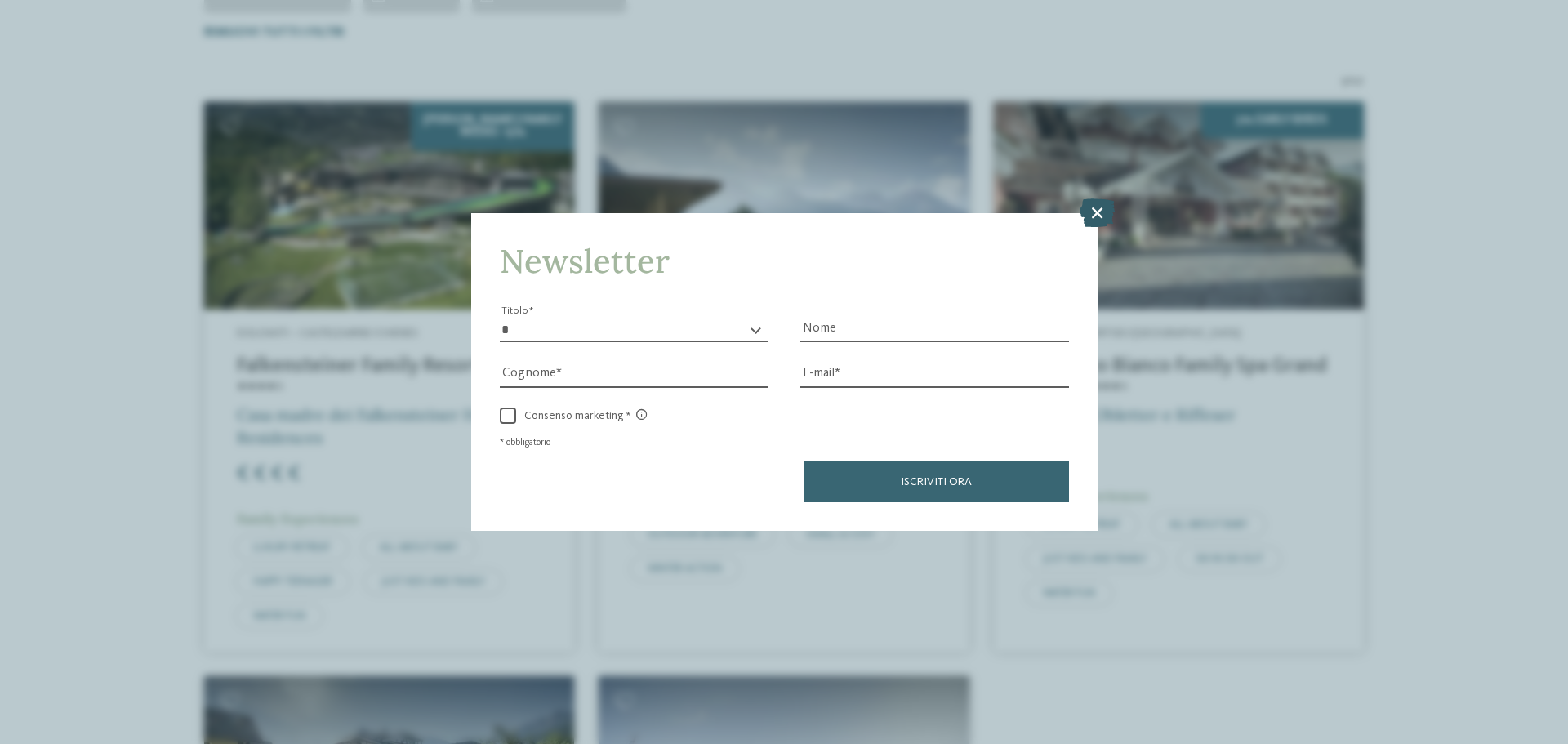
click at [1102, 211] on icon at bounding box center [1097, 213] width 35 height 29
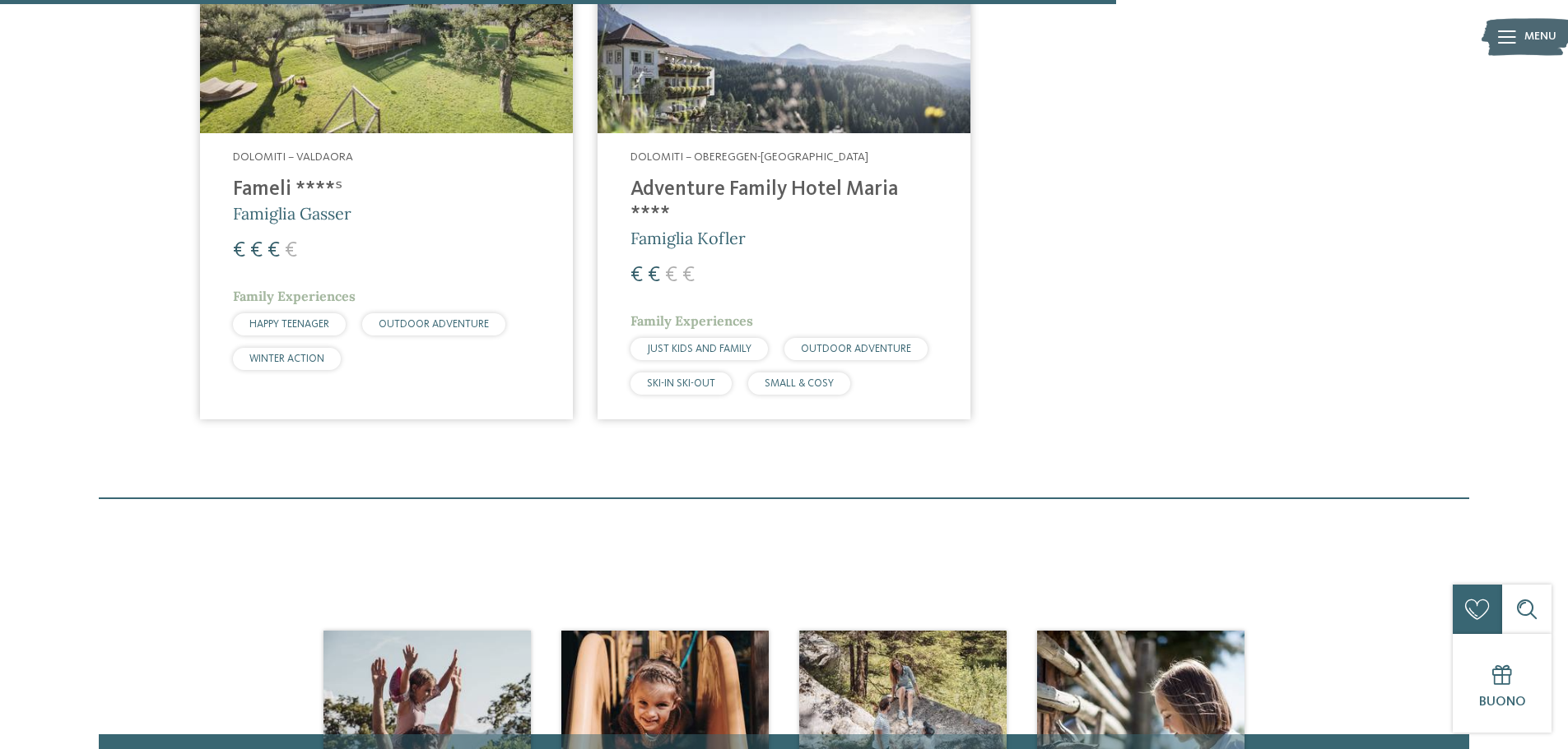
scroll to position [1362, 0]
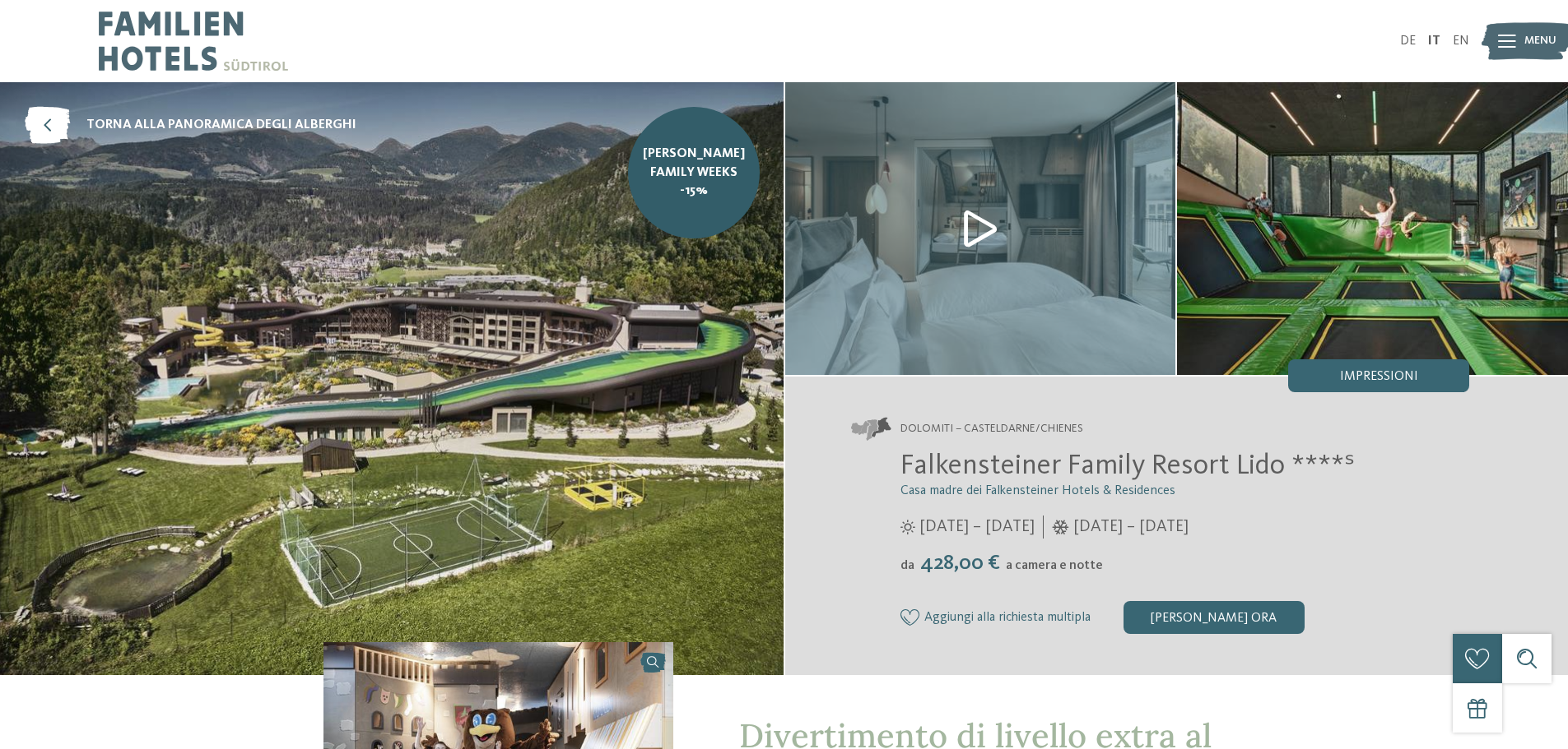
click at [987, 221] on img at bounding box center [980, 228] width 391 height 292
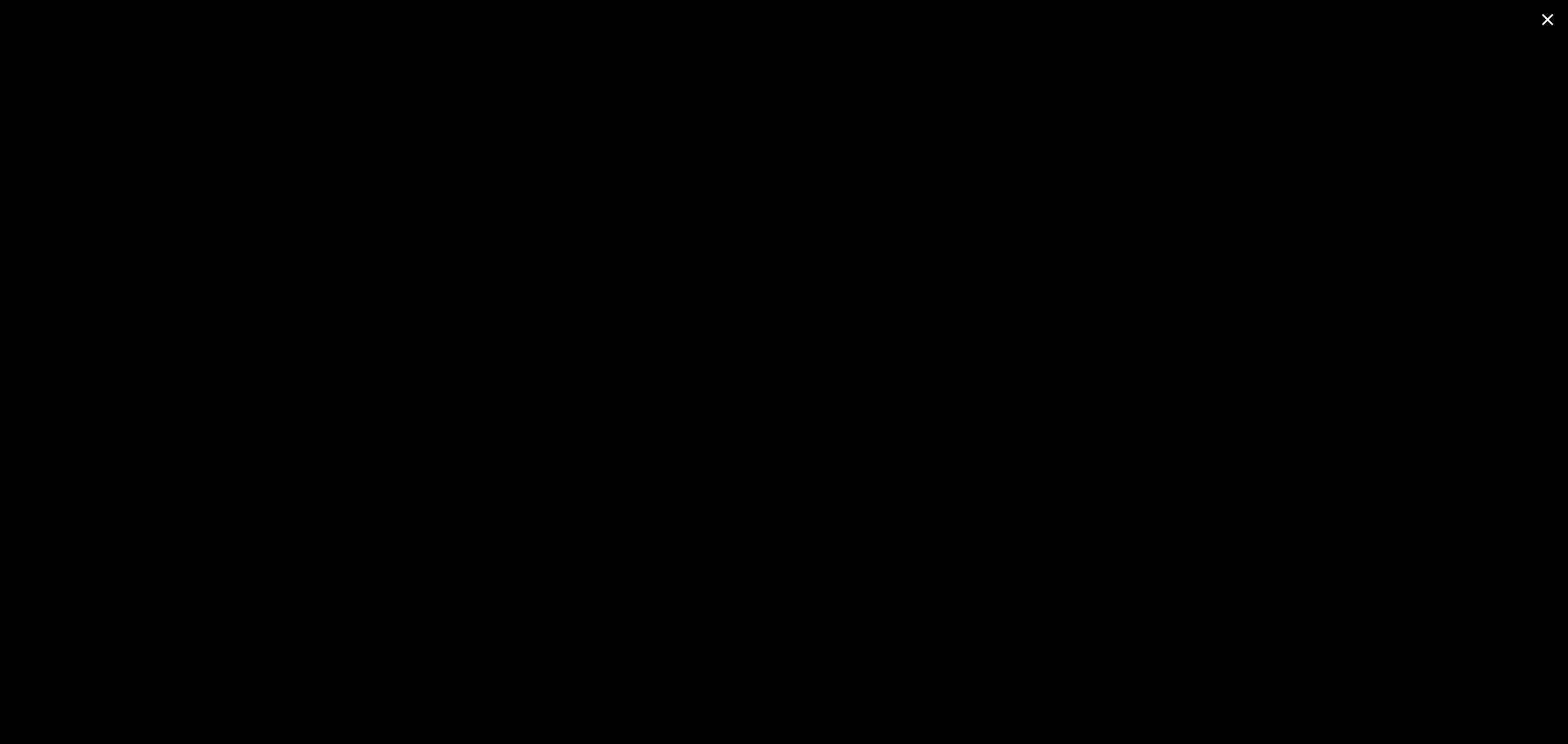
click at [1549, 13] on span at bounding box center [1548, 19] width 41 height 38
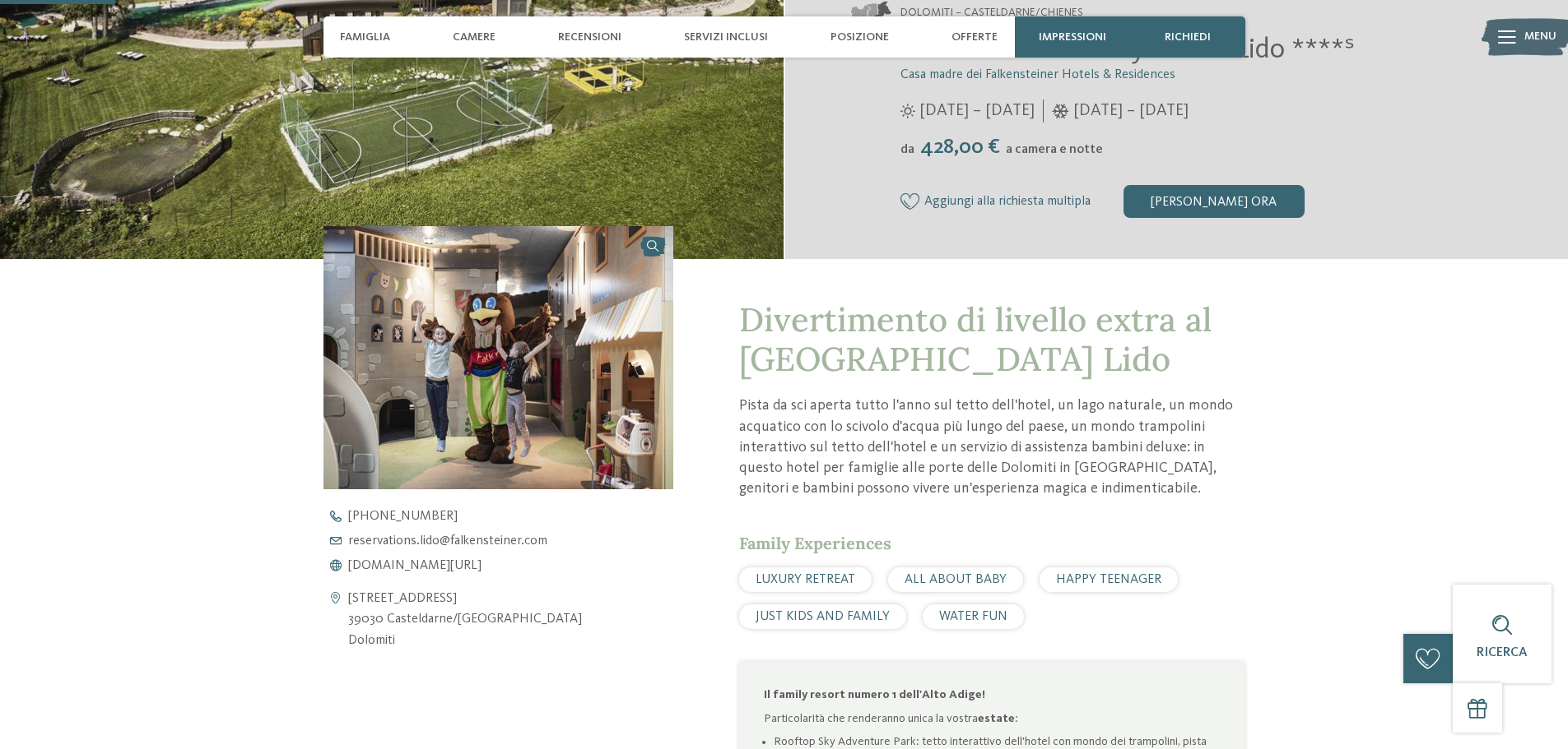
scroll to position [411, 0]
